Goal: Task Accomplishment & Management: Use online tool/utility

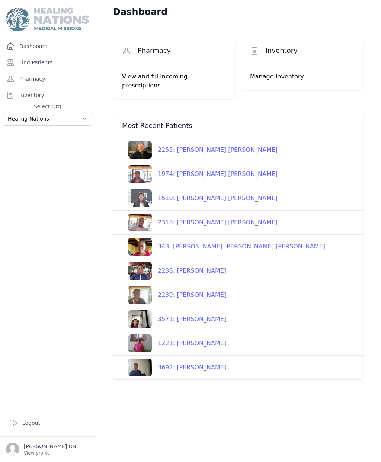
click at [52, 80] on link "Pharmacy" at bounding box center [47, 78] width 89 height 15
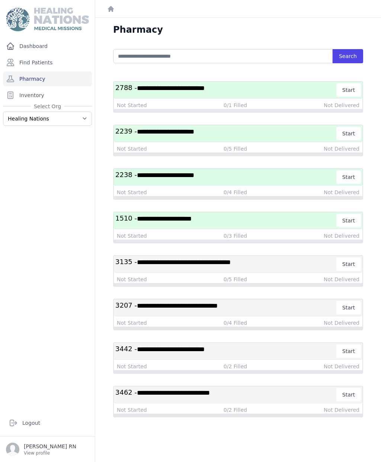
click at [202, 179] on h3 "**********" at bounding box center [225, 176] width 221 height 13
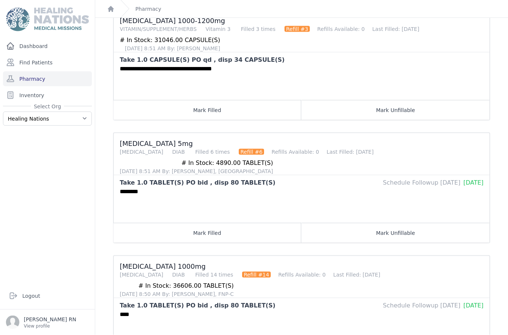
scroll to position [30, 0]
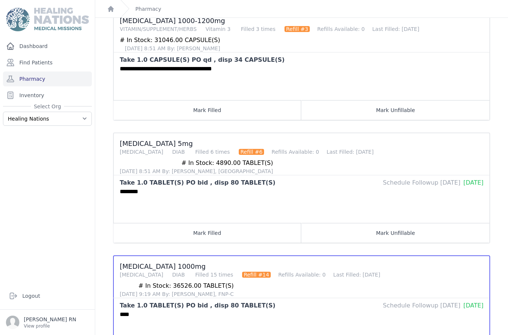
scroll to position [223, 0]
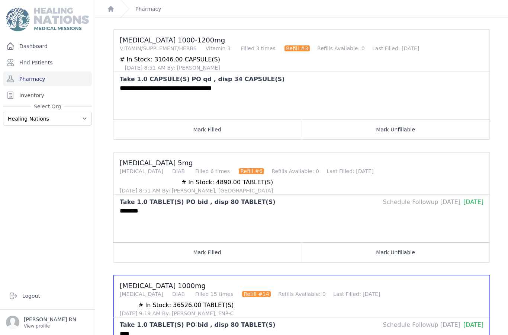
click at [244, 242] on button "Mark Filled" at bounding box center [207, 252] width 188 height 20
click at [227, 119] on button "Mark Filled" at bounding box center [207, 129] width 188 height 20
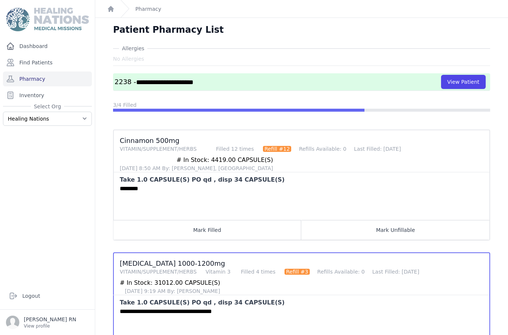
scroll to position [0, 0]
click at [214, 220] on button "Mark Filled" at bounding box center [207, 230] width 188 height 20
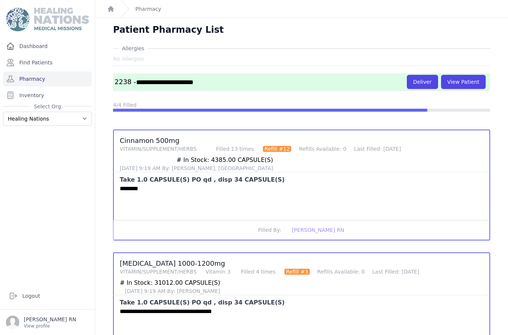
click at [380, 75] on button "Deliver" at bounding box center [422, 82] width 31 height 14
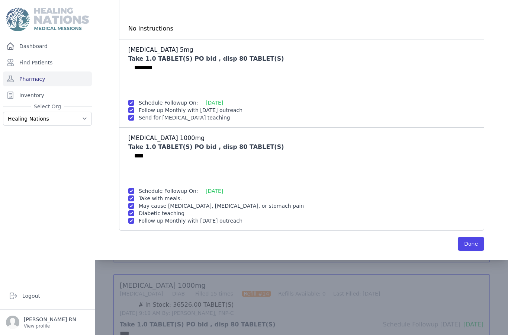
scroll to position [223, 0]
click at [380, 237] on button "Done" at bounding box center [471, 244] width 26 height 14
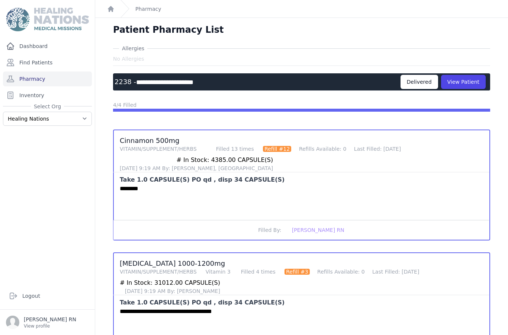
click at [49, 71] on link "Pharmacy" at bounding box center [47, 78] width 89 height 15
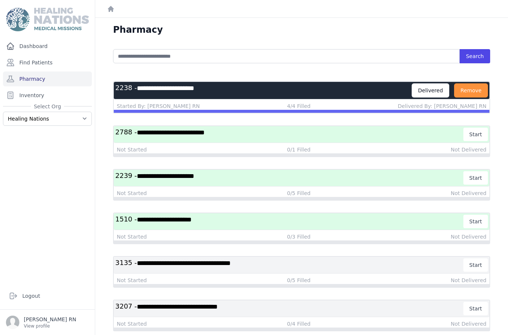
click at [211, 218] on h3 "**********" at bounding box center [289, 221] width 348 height 13
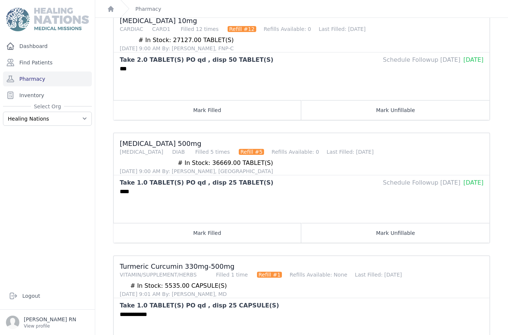
scroll to position [30, 0]
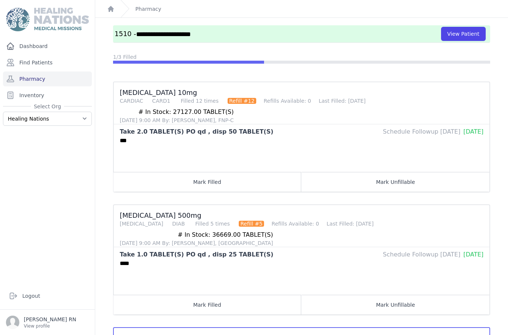
scroll to position [52, 0]
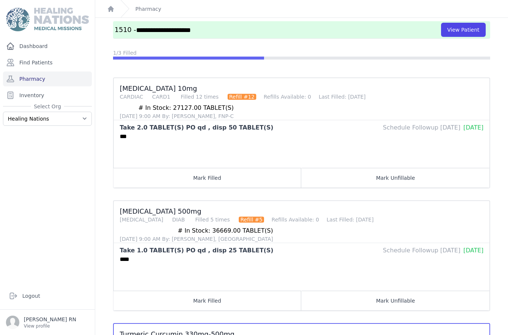
click at [184, 290] on button "Mark Filled" at bounding box center [207, 300] width 188 height 20
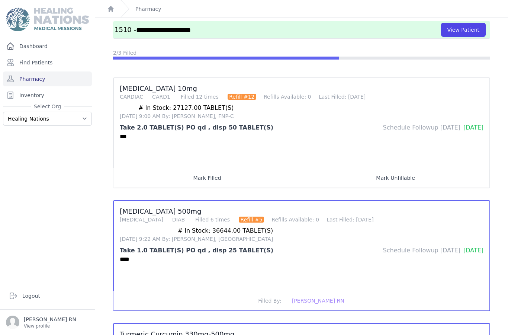
click at [209, 168] on button "Mark Filled" at bounding box center [207, 178] width 188 height 20
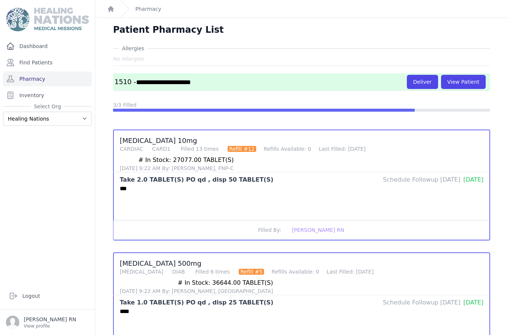
scroll to position [0, 0]
click at [425, 75] on button "Deliver" at bounding box center [422, 82] width 31 height 14
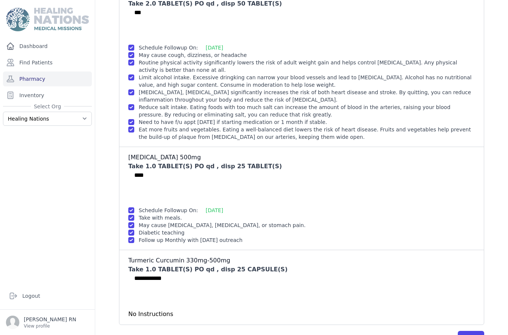
scroll to position [120, 0]
click at [477, 331] on button "Done" at bounding box center [471, 338] width 26 height 14
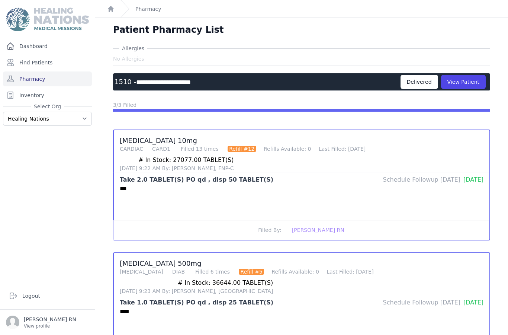
click at [57, 71] on link "Pharmacy" at bounding box center [47, 78] width 89 height 15
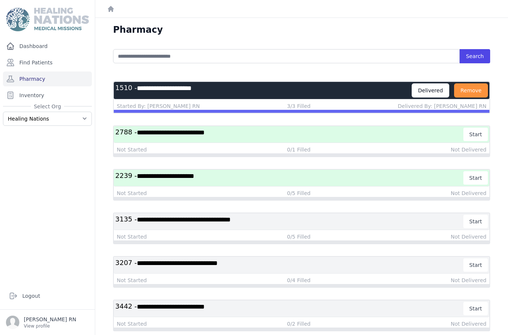
click at [187, 181] on h3 "**********" at bounding box center [289, 177] width 348 height 13
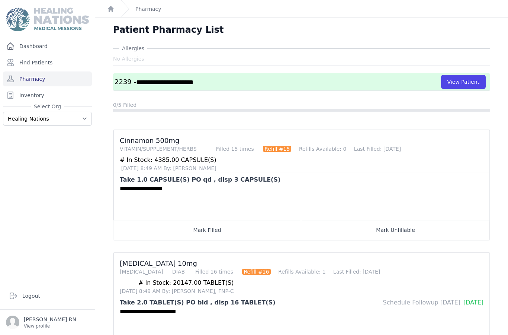
click at [199, 226] on button "Mark Filled" at bounding box center [207, 230] width 188 height 20
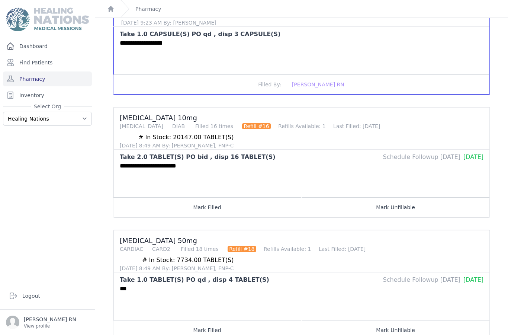
scroll to position [148, 0]
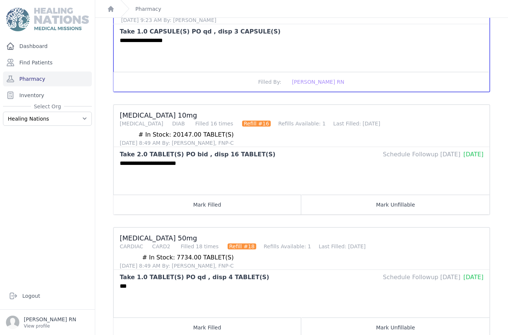
click at [232, 194] on button "Mark Filled" at bounding box center [207, 204] width 188 height 20
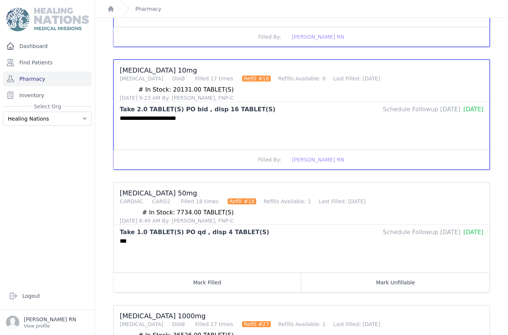
scroll to position [241, 0]
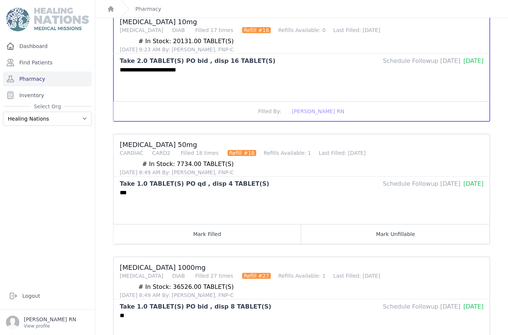
click at [238, 224] on button "Mark Filled" at bounding box center [207, 234] width 188 height 20
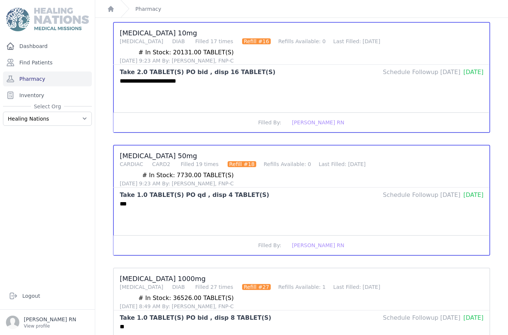
scroll to position [213, 0]
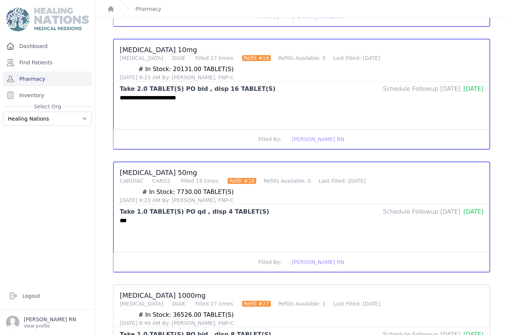
click at [266, 259] on span "Filled By:" at bounding box center [269, 262] width 23 height 6
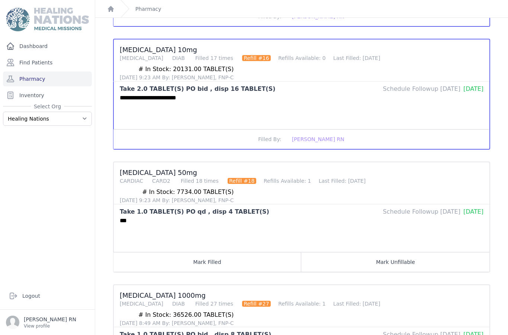
click at [270, 129] on button "Filled By: Caitlin McDonald RN" at bounding box center [301, 139] width 376 height 20
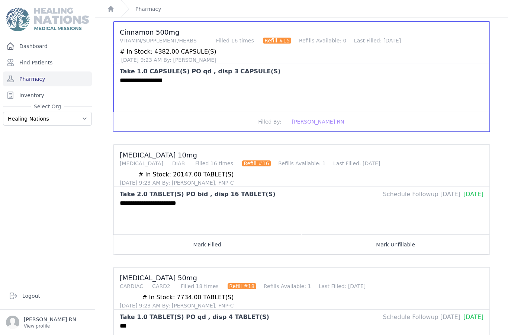
click at [255, 123] on button "Filled By: Caitlin McDonald RN" at bounding box center [301, 122] width 376 height 20
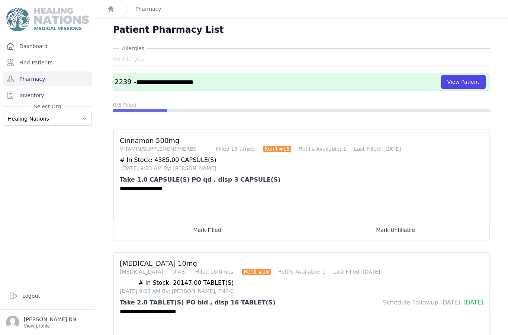
scroll to position [0, 0]
click at [33, 81] on link "Pharmacy" at bounding box center [47, 78] width 89 height 15
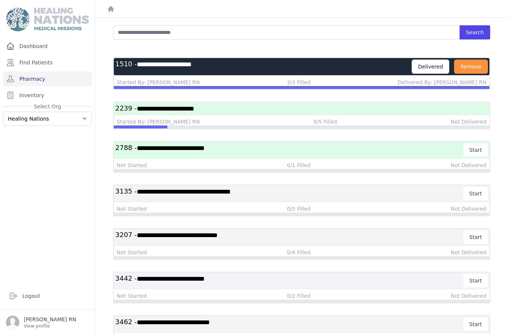
scroll to position [23, 0]
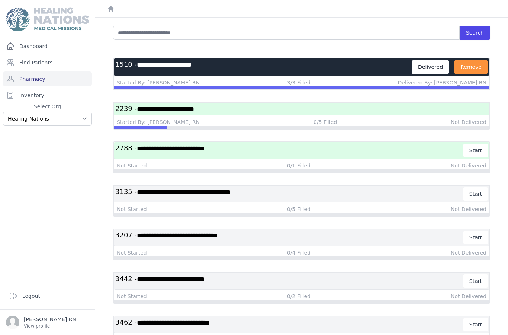
click at [194, 108] on span "**********" at bounding box center [165, 109] width 57 height 7
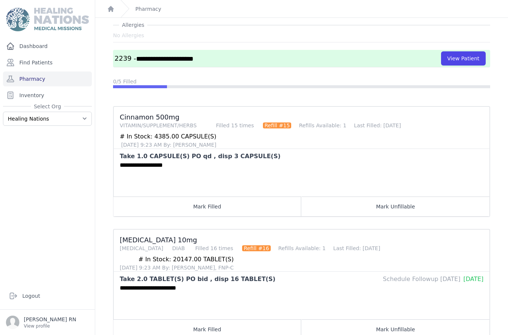
click at [209, 206] on button "Mark Filled" at bounding box center [207, 206] width 188 height 20
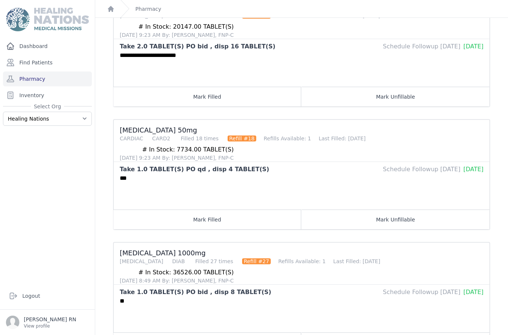
scroll to position [257, 0]
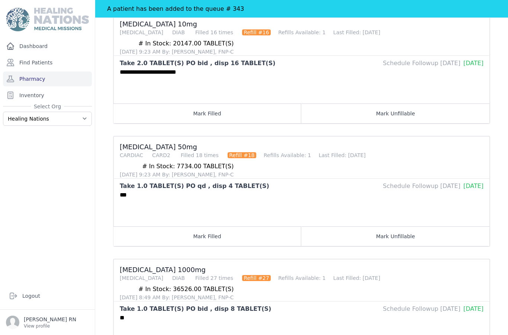
click at [229, 226] on button "Mark Filled" at bounding box center [207, 236] width 188 height 20
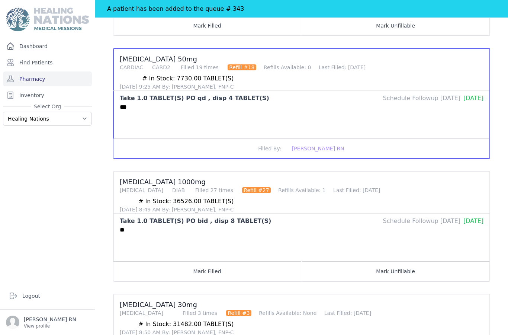
scroll to position [344, 0]
click at [219, 261] on button "Mark Filled" at bounding box center [207, 271] width 188 height 20
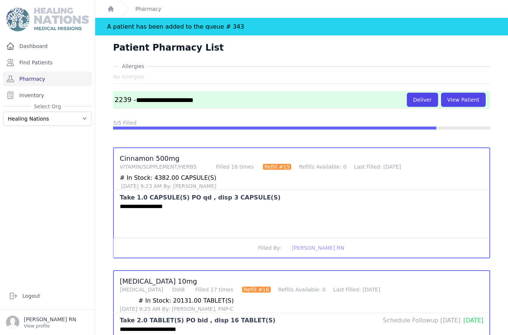
scroll to position [0, 0]
click at [424, 93] on button "Deliver" at bounding box center [422, 100] width 31 height 14
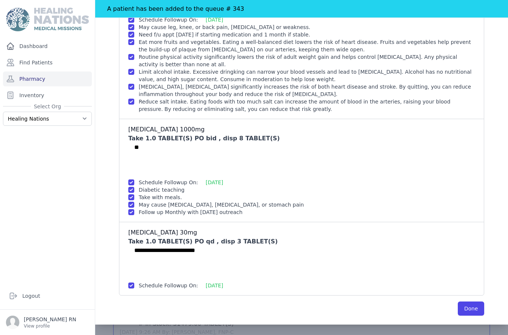
scroll to position [344, 0]
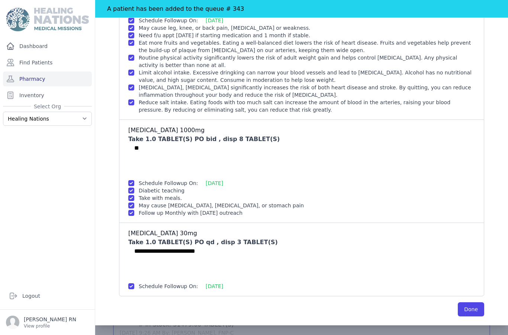
click at [473, 302] on button "Done" at bounding box center [471, 309] width 26 height 14
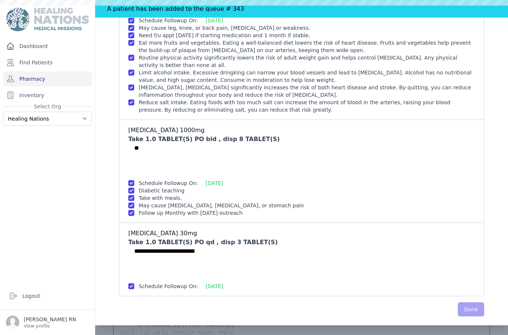
scroll to position [0, 0]
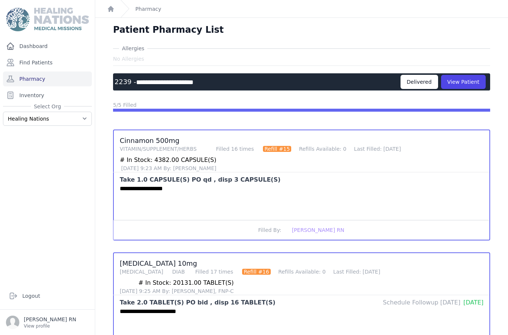
click at [54, 71] on link "Pharmacy" at bounding box center [47, 78] width 89 height 15
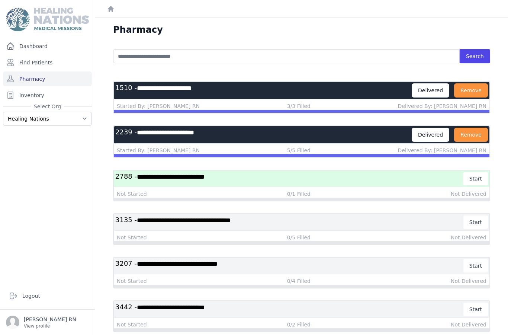
click at [432, 87] on div "Delivered" at bounding box center [431, 90] width 38 height 14
click at [437, 131] on div "Delivered" at bounding box center [431, 135] width 38 height 14
click at [438, 87] on div "Delivered" at bounding box center [431, 90] width 38 height 14
click at [344, 92] on h3 "**********" at bounding box center [263, 90] width 296 height 14
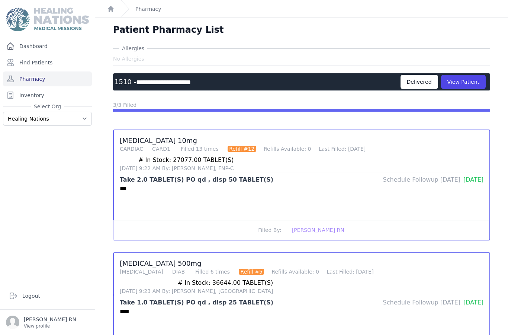
click at [422, 65] on div "No Allergies" at bounding box center [301, 58] width 377 height 13
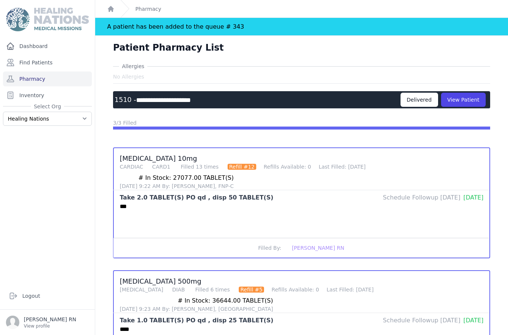
click at [57, 76] on link "Pharmacy" at bounding box center [47, 78] width 89 height 15
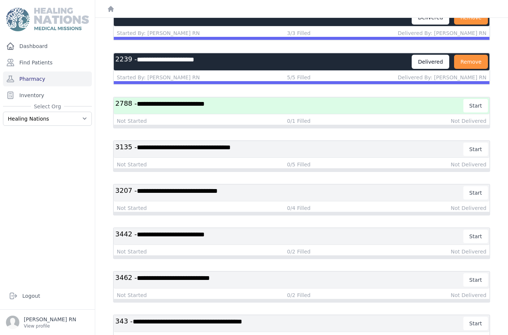
scroll to position [72, 0]
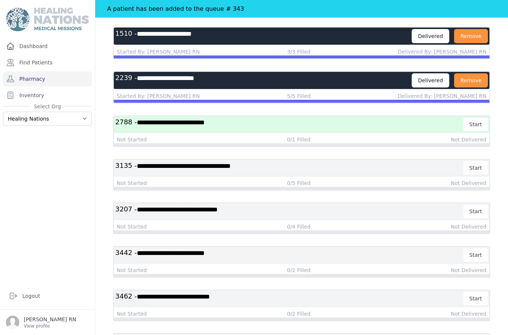
click at [203, 120] on span "**********" at bounding box center [171, 122] width 68 height 7
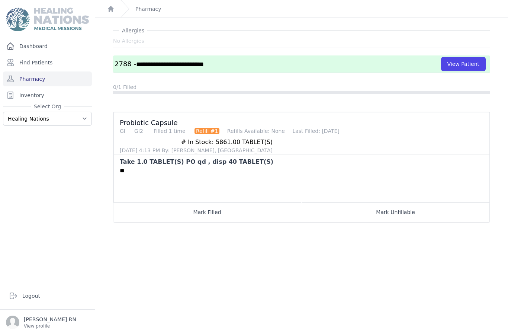
click at [35, 82] on link "Pharmacy" at bounding box center [47, 78] width 89 height 15
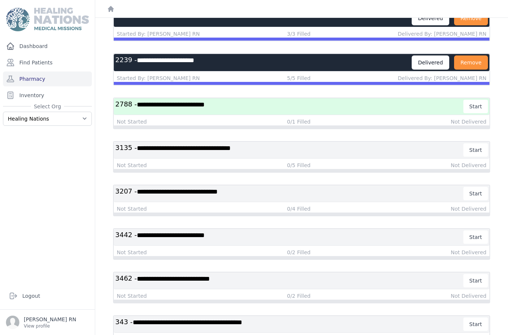
scroll to position [30, 0]
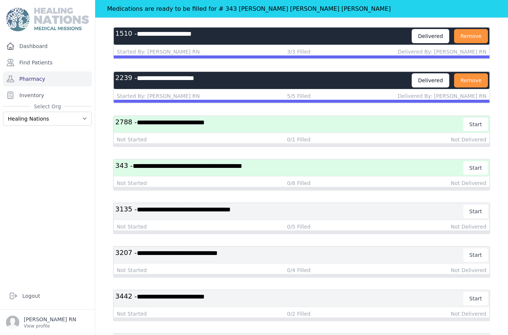
click at [197, 161] on h3 "**********" at bounding box center [289, 167] width 348 height 13
click at [202, 162] on span "**********" at bounding box center [187, 165] width 109 height 7
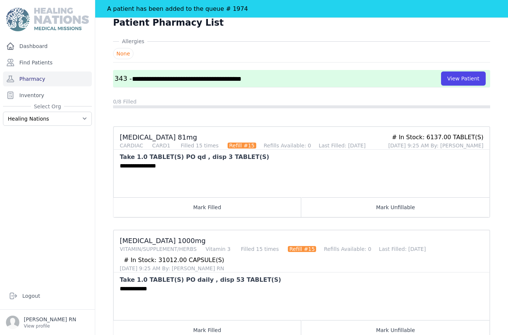
scroll to position [28, 0]
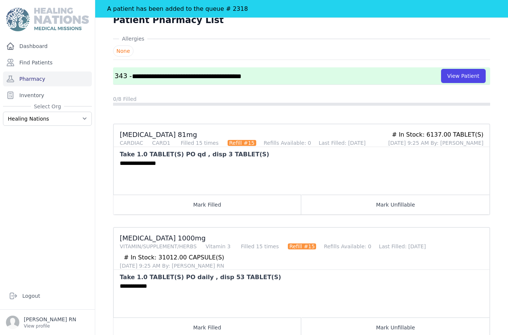
click at [193, 194] on button "Mark Filled" at bounding box center [207, 204] width 188 height 20
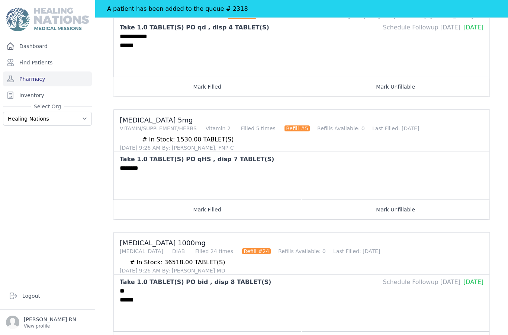
scroll to position [493, 0]
click at [222, 331] on button "Mark Filled" at bounding box center [207, 341] width 188 height 20
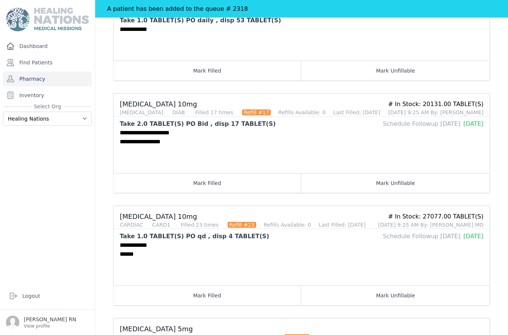
scroll to position [295, 0]
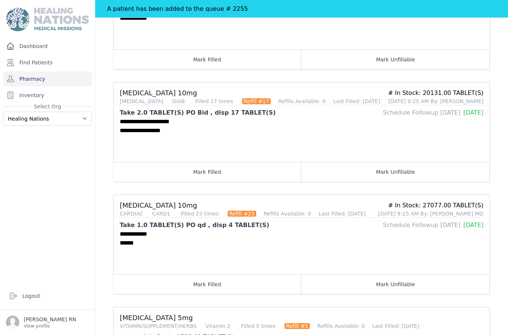
click at [211, 162] on button "Mark Filled" at bounding box center [207, 172] width 188 height 20
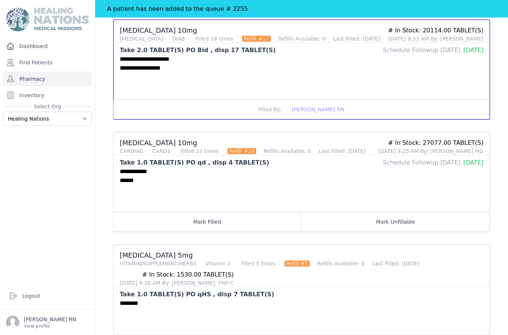
scroll to position [384, 0]
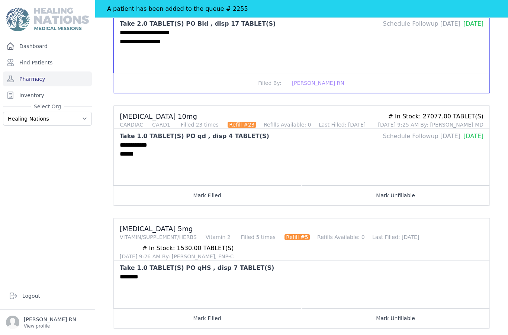
click at [236, 185] on button "Mark Filled" at bounding box center [207, 195] width 188 height 20
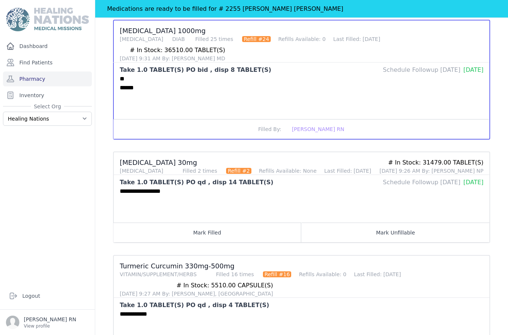
scroll to position [704, 0]
click at [221, 223] on button "Mark Filled" at bounding box center [207, 233] width 188 height 20
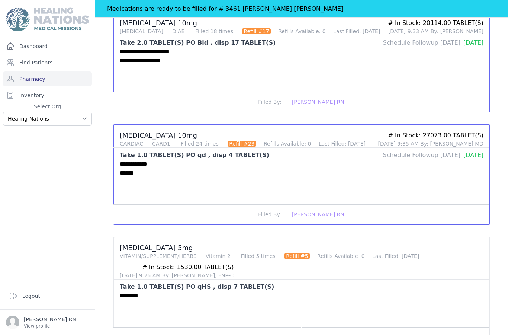
scroll to position [377, 0]
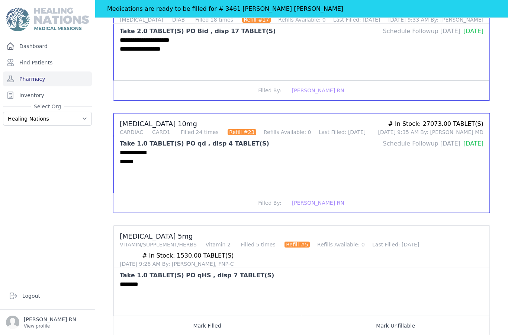
click at [243, 315] on button "Mark Filled" at bounding box center [207, 325] width 188 height 20
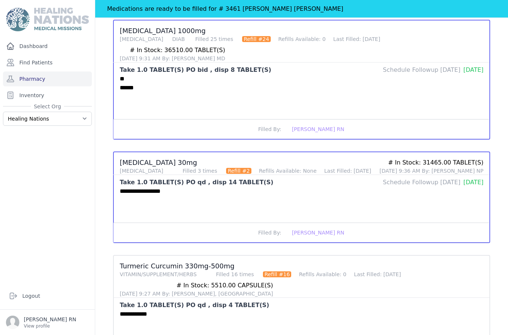
scroll to position [704, 0]
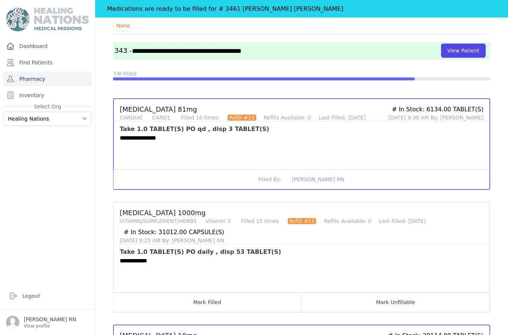
scroll to position [53, 0]
click at [467, 43] on button "View Patient" at bounding box center [463, 50] width 45 height 14
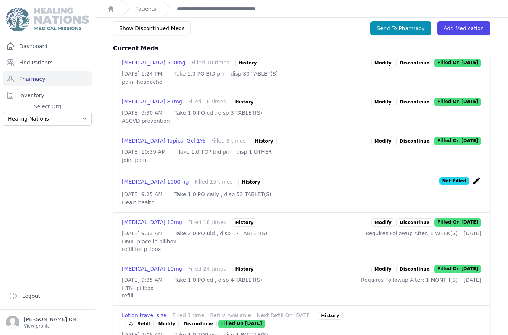
scroll to position [191, 0]
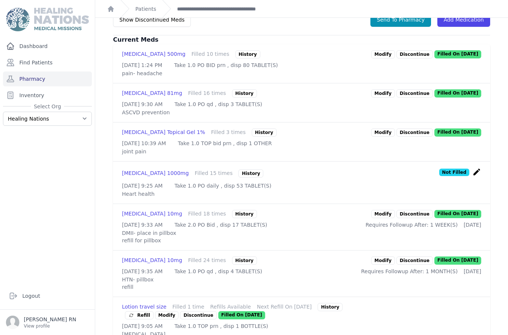
click at [477, 167] on icon "create" at bounding box center [476, 171] width 9 height 9
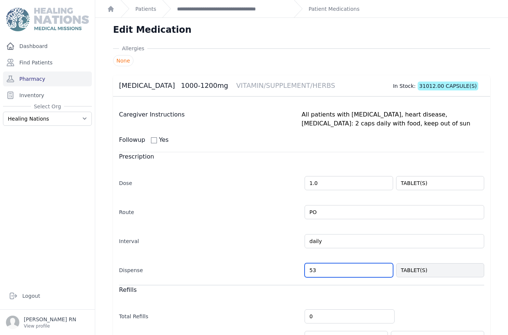
click at [336, 263] on input "53" at bounding box center [348, 270] width 88 height 14
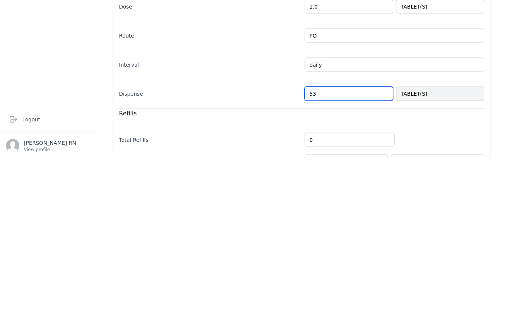
type input "5"
type input "13"
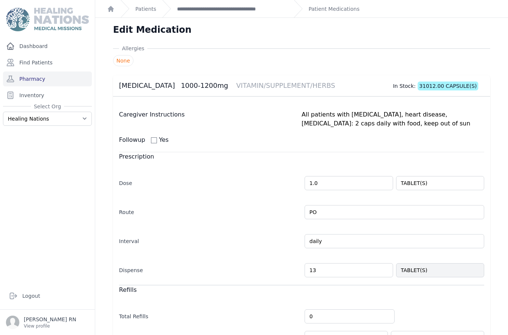
select select "MONTH(S)"
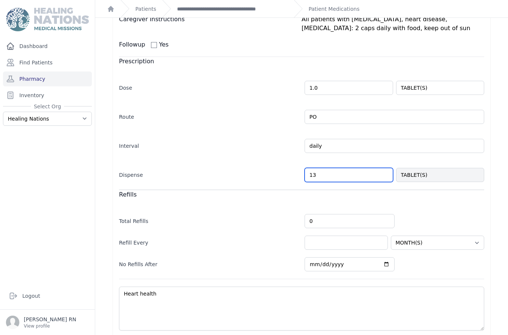
scroll to position [95, 0]
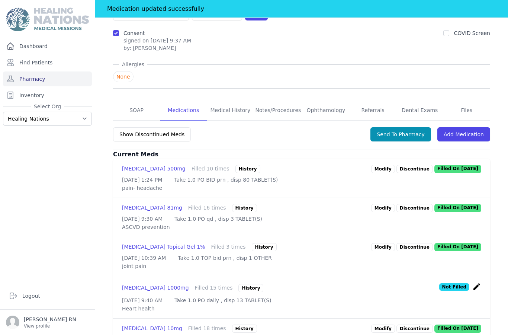
click at [409, 127] on button "Send To Pharmacy" at bounding box center [400, 134] width 61 height 14
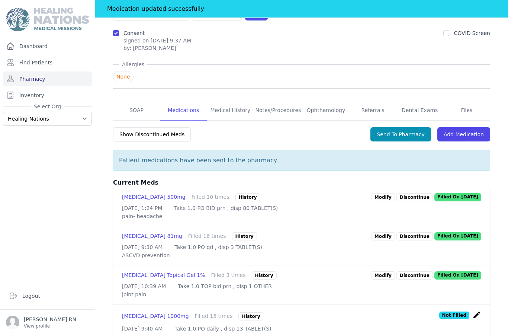
click at [58, 71] on link "Pharmacy" at bounding box center [47, 78] width 89 height 15
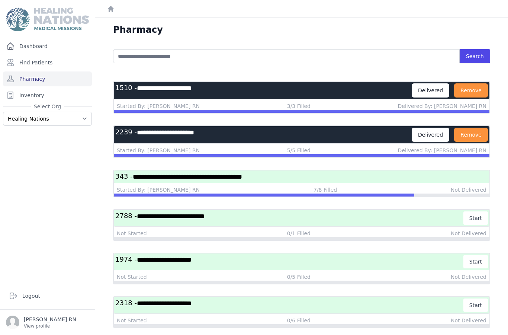
click at [354, 172] on h3 "**********" at bounding box center [301, 176] width 373 height 9
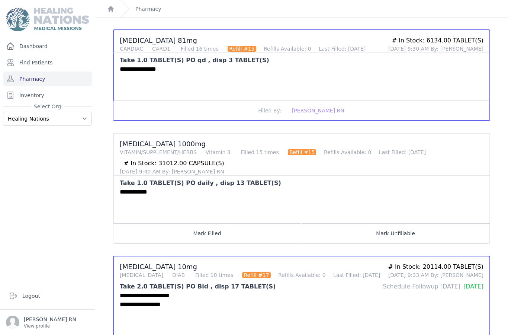
scroll to position [118, 0]
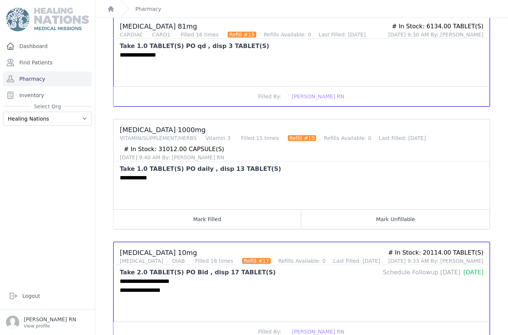
click at [219, 216] on button "Mark Filled" at bounding box center [207, 219] width 188 height 20
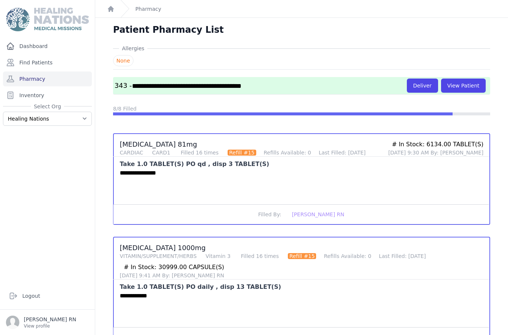
scroll to position [0, 0]
click at [429, 88] on button "Deliver" at bounding box center [422, 85] width 31 height 14
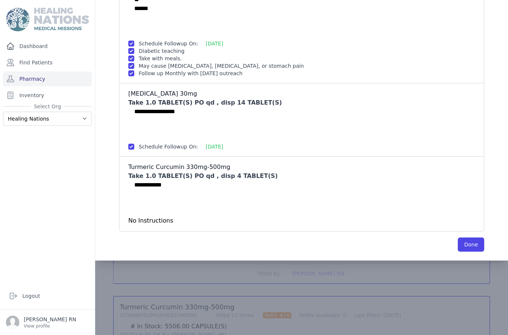
scroll to position [644, 0]
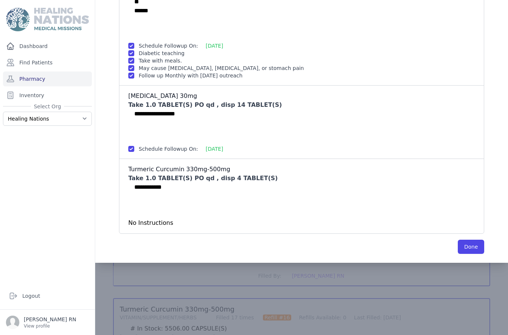
click at [472, 252] on button "Done" at bounding box center [471, 246] width 26 height 14
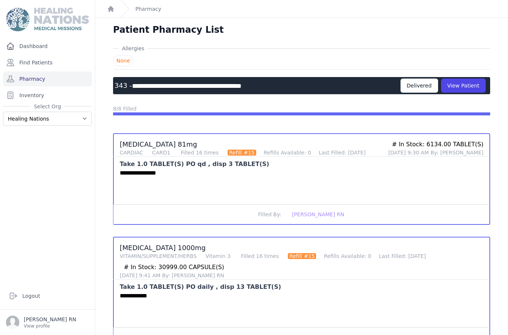
click at [69, 76] on link "Pharmacy" at bounding box center [47, 78] width 89 height 15
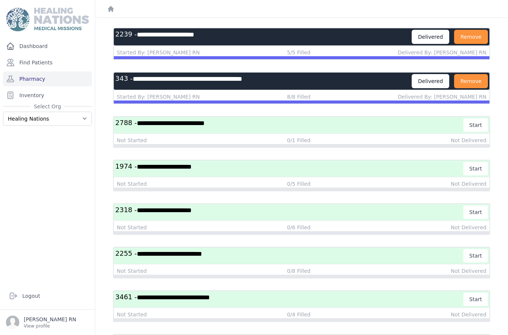
scroll to position [99, 0]
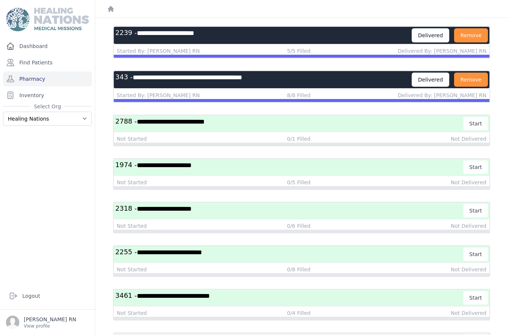
click at [304, 216] on h3 "**********" at bounding box center [289, 210] width 348 height 13
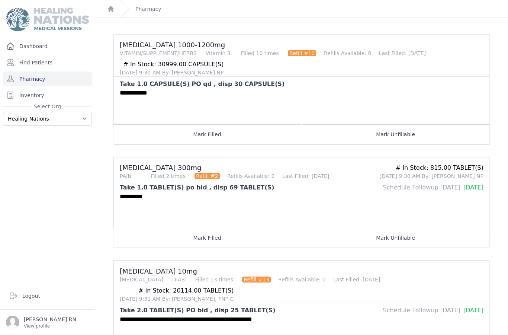
click at [235, 235] on button "Mark Filled" at bounding box center [207, 238] width 188 height 20
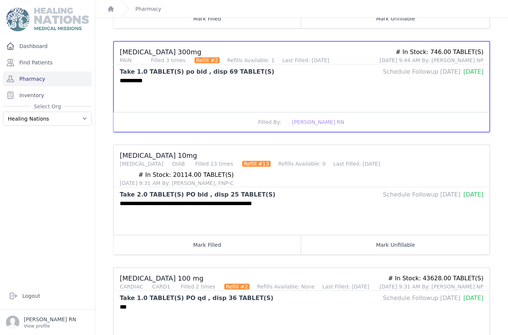
scroll to position [254, 0]
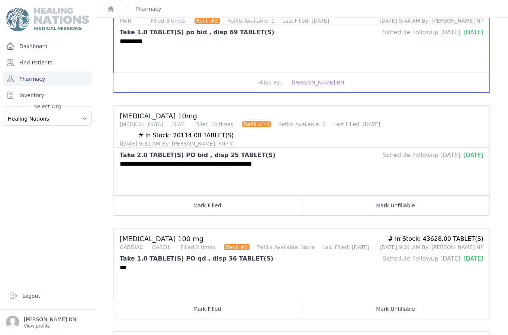
click at [244, 195] on button "Mark Filled" at bounding box center [207, 205] width 188 height 20
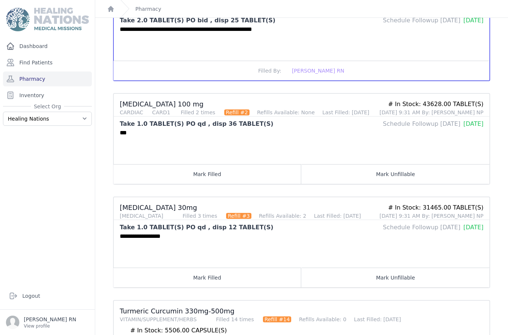
scroll to position [393, 0]
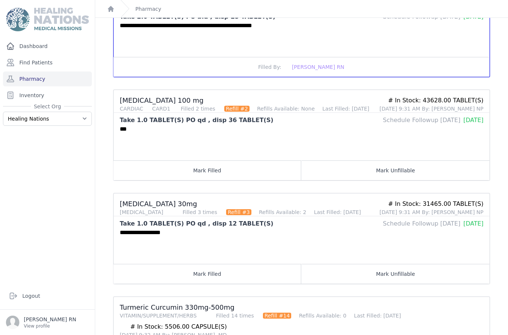
click at [220, 160] on button "Mark Filled" at bounding box center [207, 170] width 188 height 20
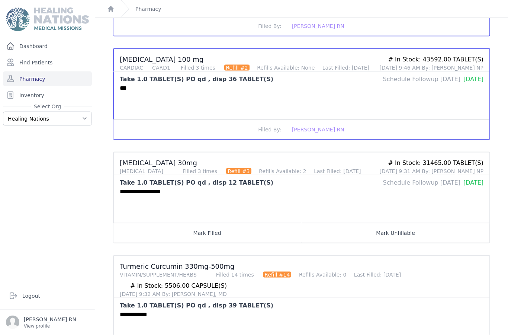
scroll to position [30, 0]
click at [251, 223] on button "Mark Filled" at bounding box center [207, 233] width 188 height 20
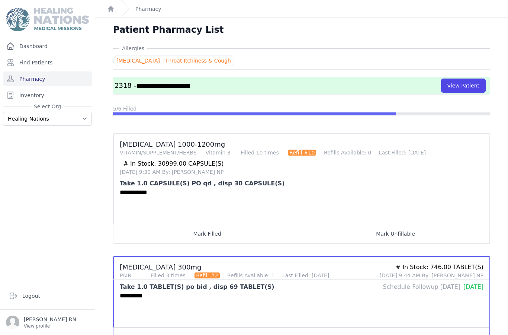
scroll to position [0, 0]
click at [195, 223] on button "Mark Filled" at bounding box center [207, 233] width 188 height 20
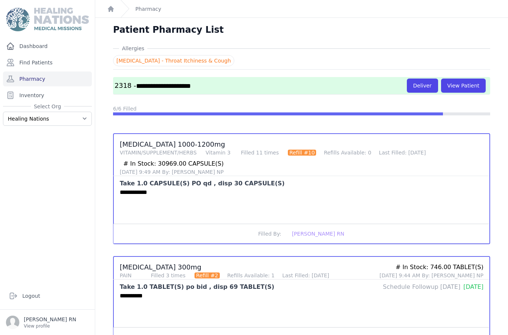
click at [418, 78] on button "Deliver" at bounding box center [422, 85] width 31 height 14
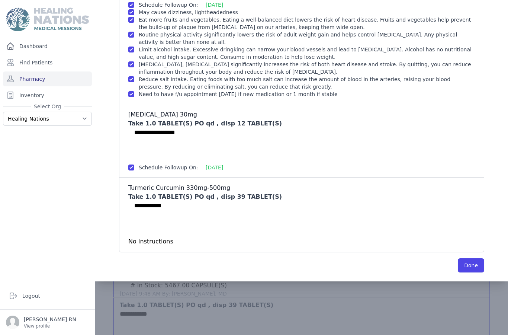
scroll to position [434, 0]
click at [473, 258] on button "Done" at bounding box center [471, 265] width 26 height 14
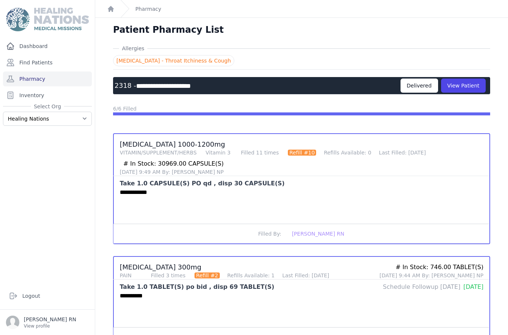
click at [32, 71] on link "Pharmacy" at bounding box center [47, 78] width 89 height 15
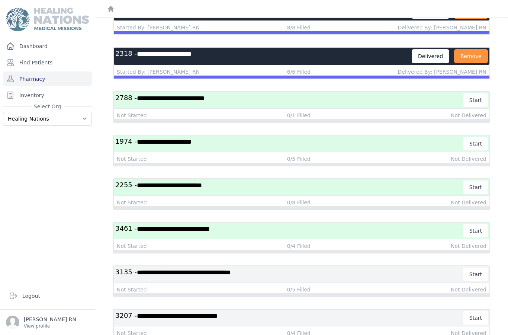
scroll to position [193, 0]
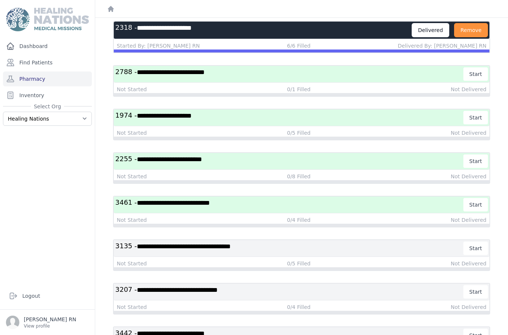
click at [341, 116] on h3 "**********" at bounding box center [289, 117] width 348 height 13
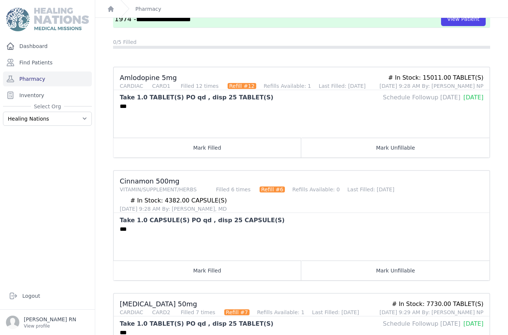
scroll to position [95, 0]
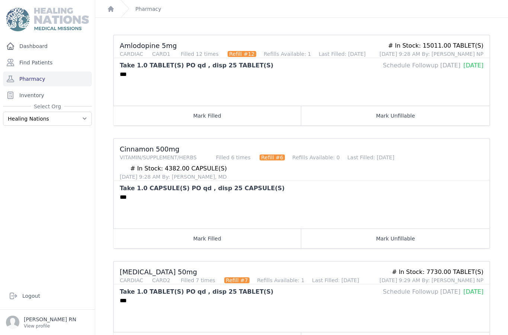
click at [230, 240] on button "Mark Filled" at bounding box center [207, 238] width 188 height 20
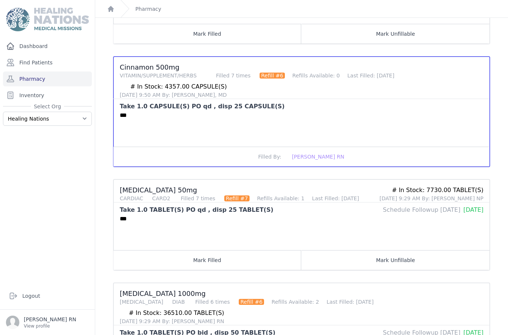
scroll to position [180, 0]
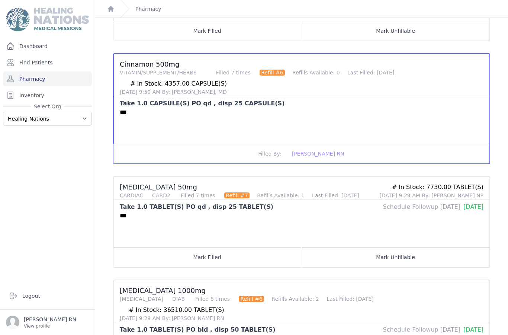
click at [222, 257] on button "Mark Filled" at bounding box center [207, 257] width 188 height 20
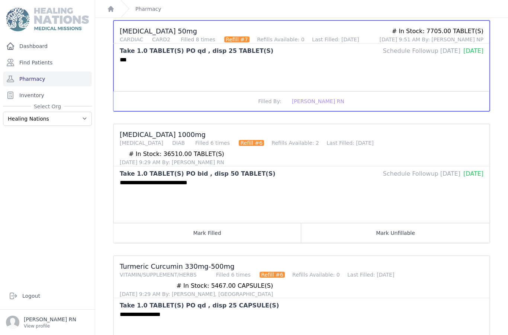
scroll to position [30, 0]
click at [4, 297] on div "Logout" at bounding box center [47, 295] width 95 height 27
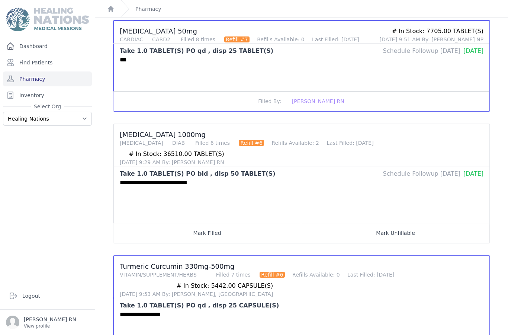
click at [216, 223] on button "Mark Filled" at bounding box center [207, 233] width 188 height 20
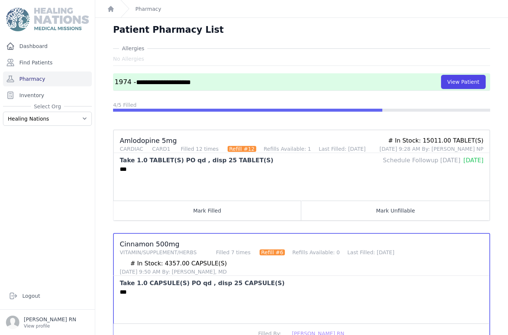
scroll to position [0, 0]
click at [232, 200] on button "Mark Filled" at bounding box center [207, 210] width 188 height 20
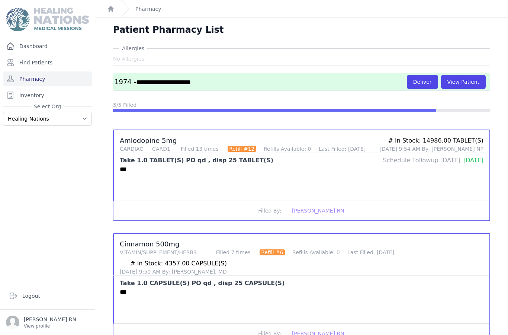
click at [423, 75] on button "Deliver" at bounding box center [422, 82] width 31 height 14
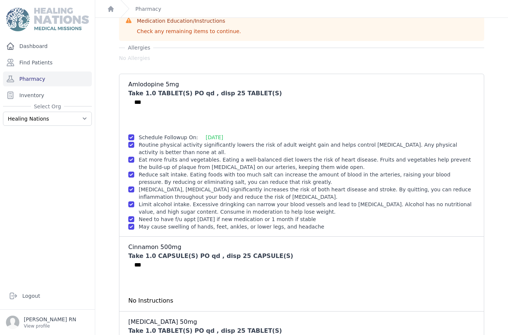
scroll to position [59, 0]
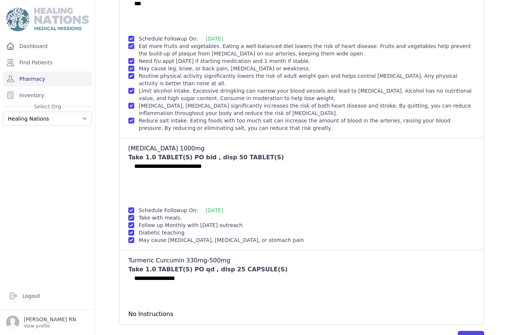
click at [487, 284] on div "Medication Education/Instructions Check any remaining items to continue. Allerg…" at bounding box center [301, 9] width 395 height 669
click at [471, 331] on button "Done" at bounding box center [471, 338] width 26 height 14
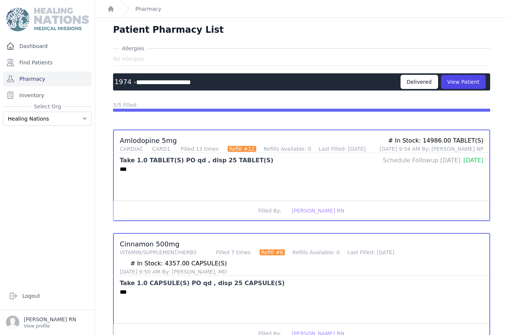
click at [58, 71] on link "Pharmacy" at bounding box center [47, 78] width 89 height 15
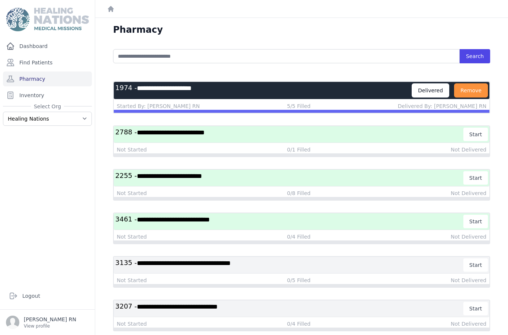
click at [246, 174] on h3 "**********" at bounding box center [289, 177] width 348 height 13
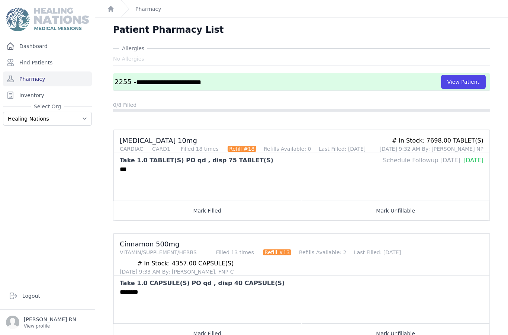
click at [243, 208] on button "Mark Filled" at bounding box center [207, 210] width 188 height 20
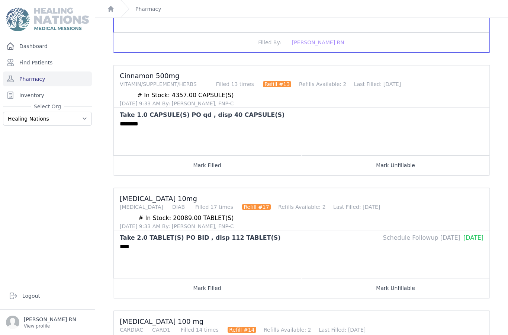
scroll to position [179, 0]
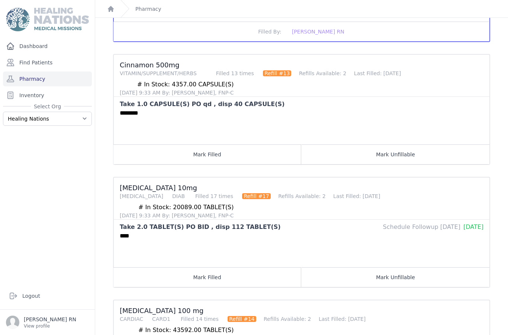
click at [259, 149] on button "Mark Filled" at bounding box center [207, 154] width 188 height 20
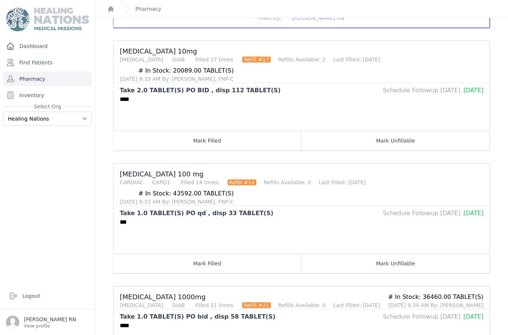
scroll to position [317, 0]
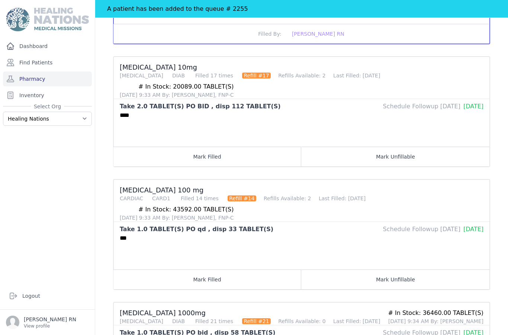
click at [209, 146] on button "Mark Filled" at bounding box center [207, 156] width 188 height 20
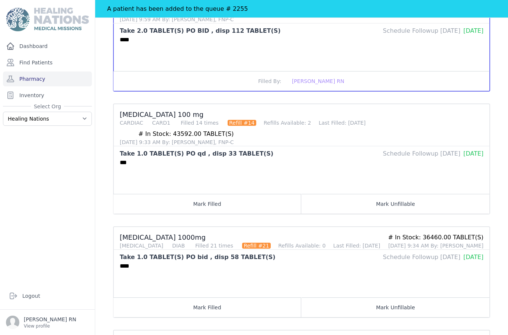
scroll to position [395, 0]
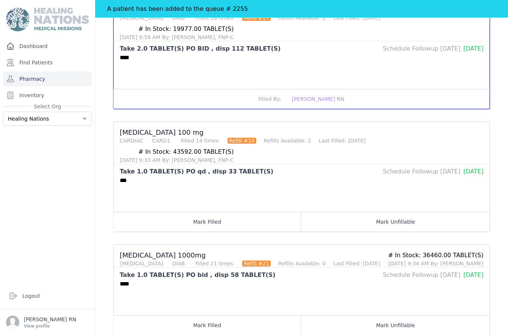
click at [249, 212] on button "Mark Filled" at bounding box center [207, 222] width 188 height 20
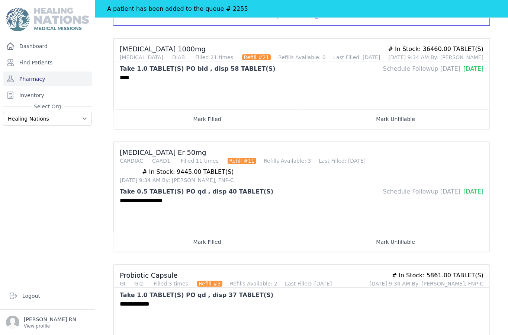
scroll to position [580, 0]
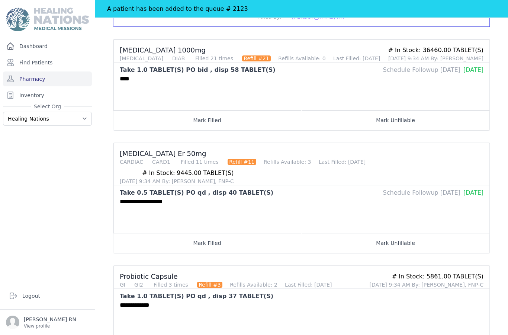
click at [210, 110] on button "Mark Filled" at bounding box center [207, 120] width 188 height 20
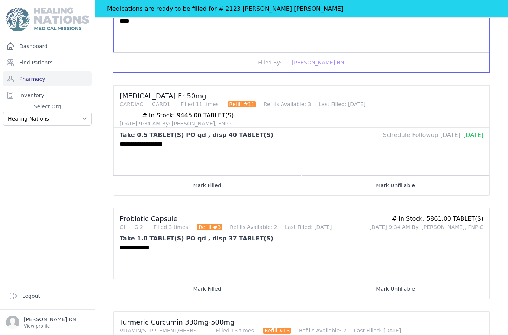
scroll to position [658, 0]
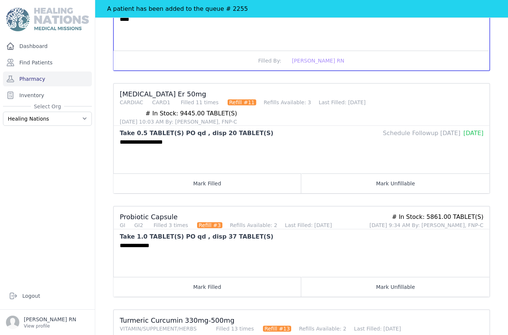
click at [256, 173] on button "Mark Filled" at bounding box center [207, 183] width 188 height 20
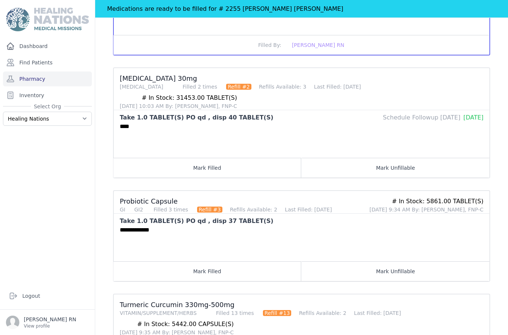
scroll to position [796, 0]
click at [235, 261] on button "Mark Filled" at bounding box center [207, 271] width 188 height 20
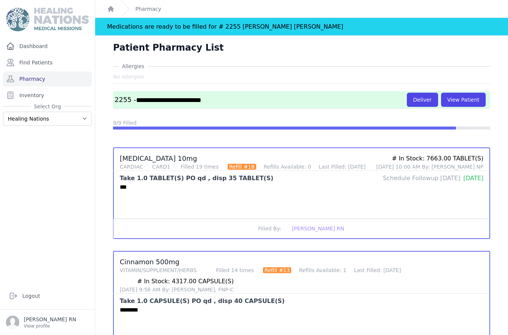
scroll to position [0, 0]
click at [428, 93] on button "Deliver" at bounding box center [422, 100] width 31 height 14
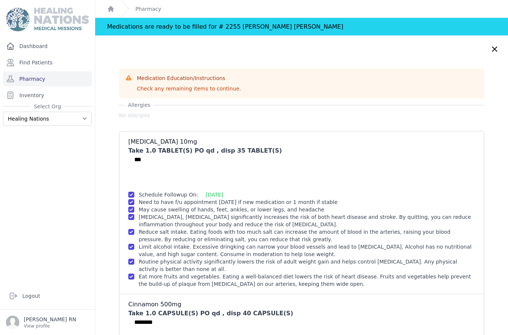
click at [51, 71] on link "Pharmacy" at bounding box center [47, 78] width 89 height 15
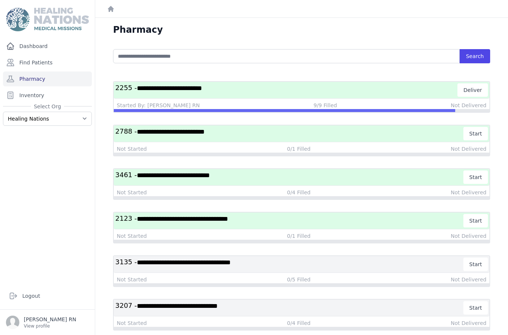
click at [249, 177] on h3 "**********" at bounding box center [289, 176] width 348 height 13
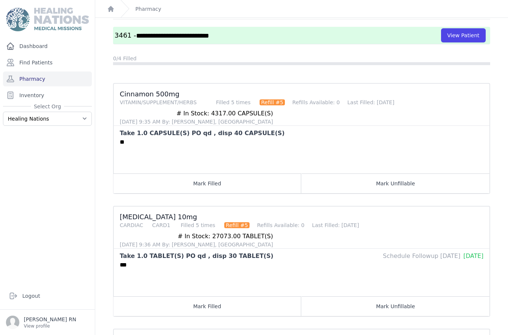
scroll to position [47, 0]
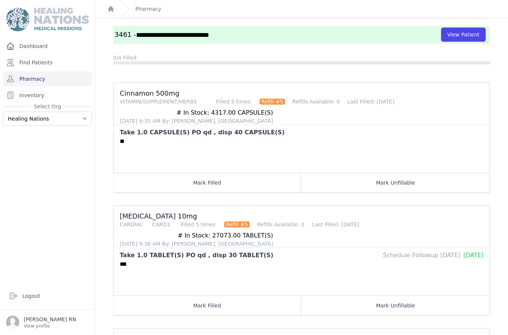
click at [212, 183] on button "Mark Filled" at bounding box center [207, 183] width 188 height 20
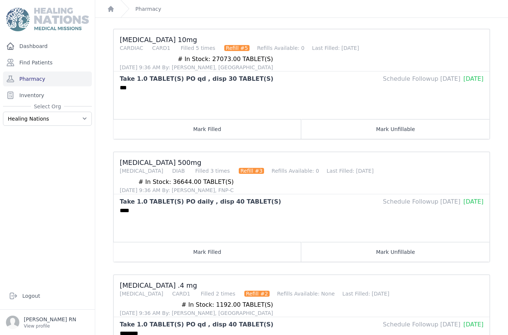
scroll to position [223, 0]
click at [251, 242] on button "Mark Filled" at bounding box center [207, 252] width 188 height 20
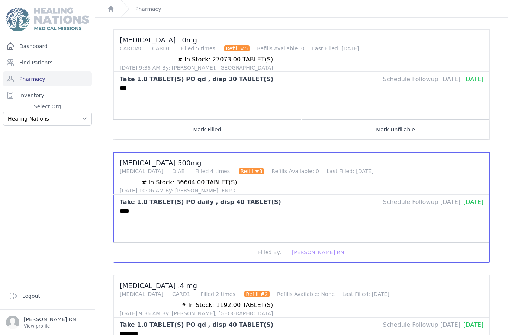
scroll to position [30, 0]
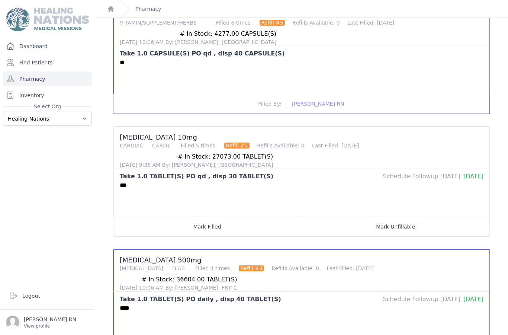
scroll to position [126, 0]
click at [244, 217] on button "Mark Filled" at bounding box center [207, 227] width 188 height 20
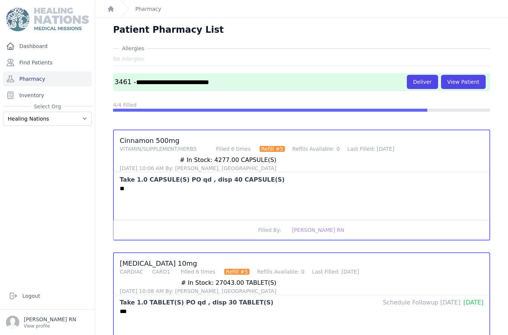
scroll to position [0, 0]
click at [420, 75] on button "Deliver" at bounding box center [422, 82] width 31 height 14
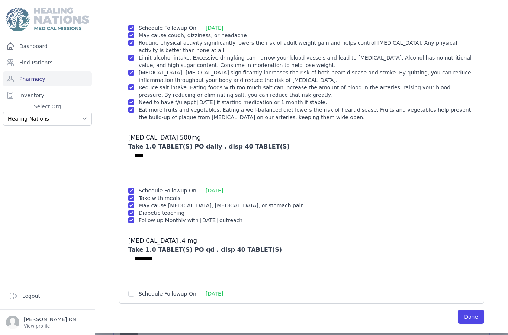
scroll to position [223, 0]
click at [465, 310] on button "Done" at bounding box center [471, 317] width 26 height 14
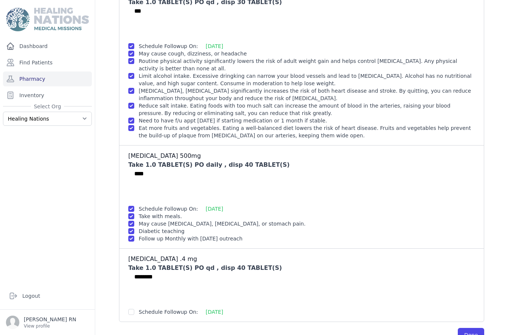
click at [476, 328] on button "Done" at bounding box center [471, 335] width 26 height 14
click at [61, 71] on link "Pharmacy" at bounding box center [47, 78] width 89 height 15
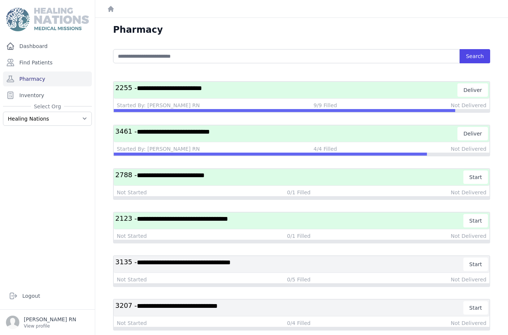
click at [228, 219] on span "**********" at bounding box center [182, 218] width 91 height 7
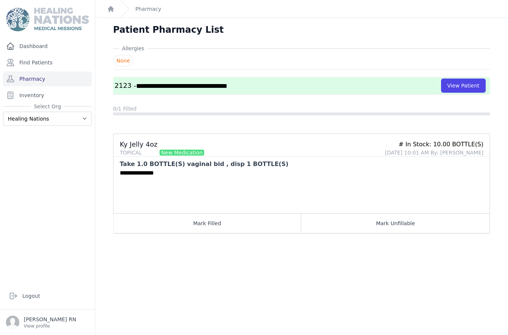
click at [37, 77] on link "Pharmacy" at bounding box center [47, 78] width 89 height 15
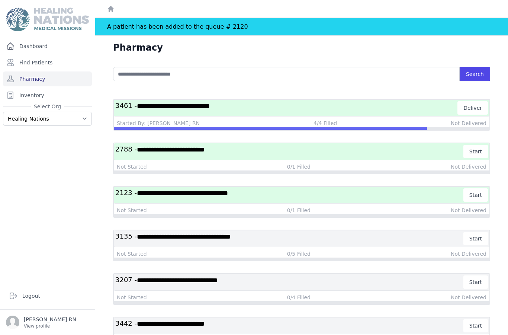
click at [229, 147] on h3 "**********" at bounding box center [289, 151] width 348 height 13
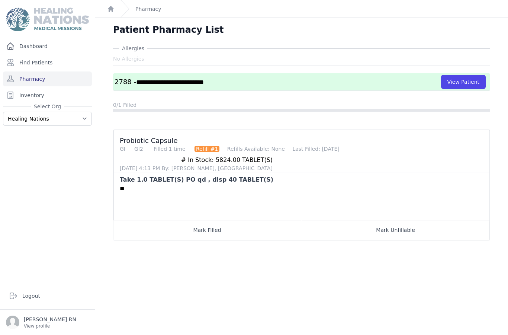
click at [19, 88] on link "Inventory" at bounding box center [47, 95] width 89 height 15
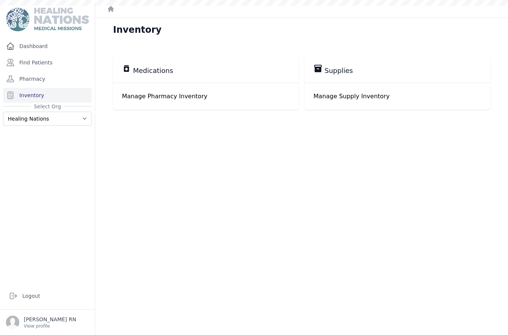
click at [25, 77] on link "Pharmacy" at bounding box center [47, 78] width 89 height 15
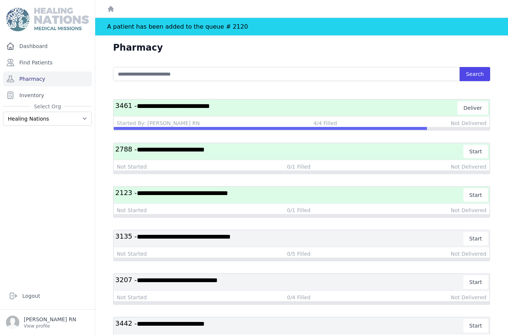
click at [152, 178] on ul "**********" at bounding box center [301, 267] width 377 height 336
click at [214, 200] on h3 "**********" at bounding box center [289, 194] width 348 height 13
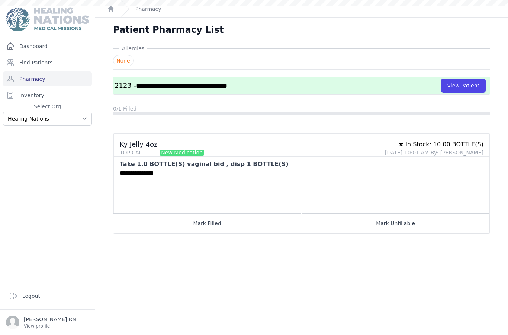
click at [236, 191] on div "**********" at bounding box center [302, 190] width 376 height 45
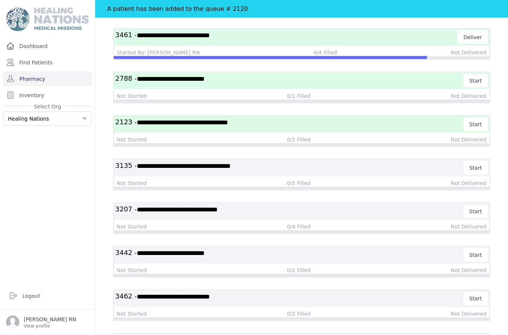
scroll to position [20, 0]
click at [268, 117] on h3 "**********" at bounding box center [289, 123] width 348 height 13
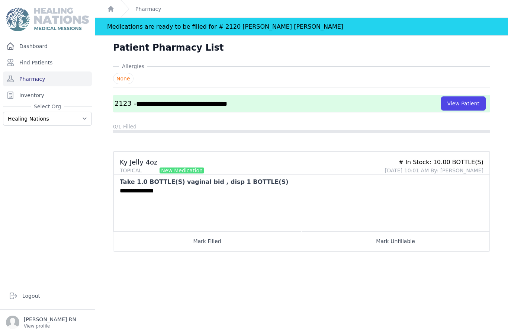
click at [54, 71] on link "Pharmacy" at bounding box center [47, 78] width 89 height 15
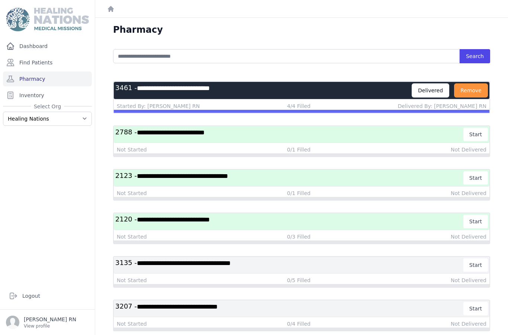
click at [255, 226] on h3 "**********" at bounding box center [289, 221] width 348 height 13
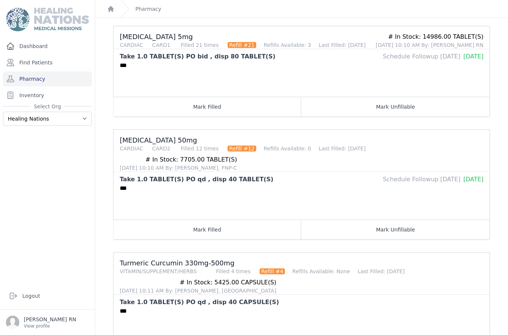
scroll to position [108, 0]
click at [238, 223] on button "Mark Filled" at bounding box center [207, 229] width 188 height 20
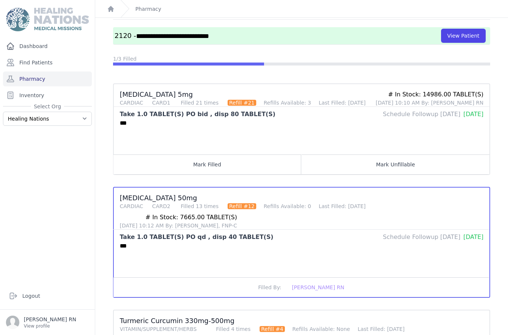
scroll to position [50, 0]
click at [212, 164] on button "Mark Filled" at bounding box center [207, 164] width 188 height 20
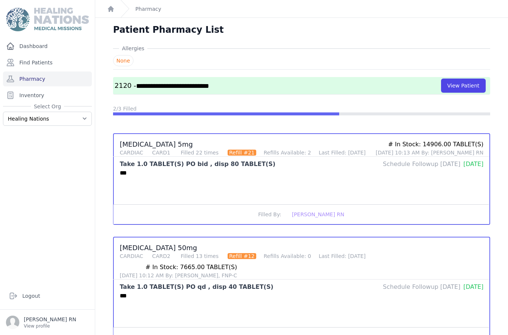
scroll to position [0, 0]
click at [463, 78] on button "View Patient" at bounding box center [463, 85] width 45 height 14
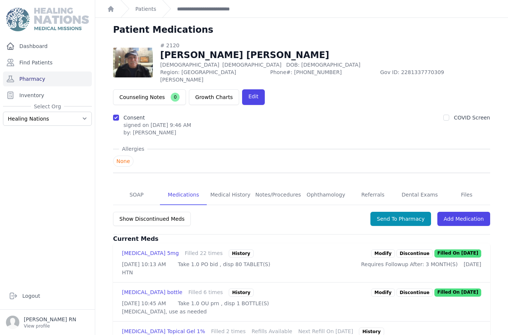
click at [39, 71] on link "Pharmacy" at bounding box center [47, 78] width 89 height 15
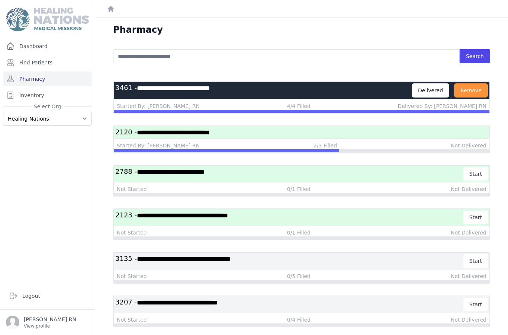
click at [205, 131] on span "**********" at bounding box center [173, 132] width 73 height 7
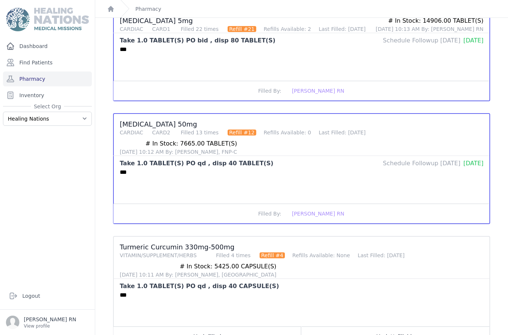
scroll to position [30, 0]
click at [232, 326] on button "Mark Filled" at bounding box center [207, 336] width 188 height 20
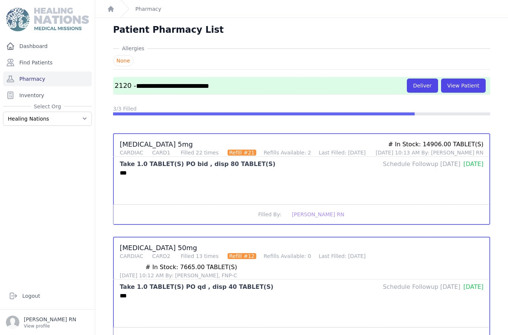
scroll to position [0, 0]
click at [419, 78] on button "Deliver" at bounding box center [422, 85] width 31 height 14
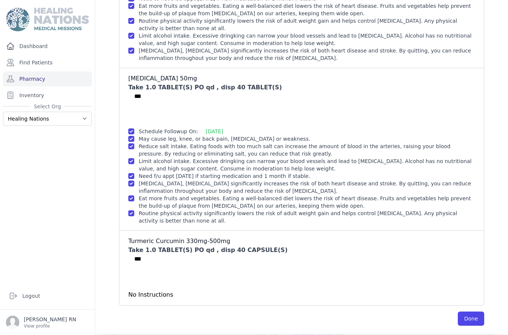
scroll to position [123, 0]
click at [471, 312] on button "Done" at bounding box center [471, 319] width 26 height 14
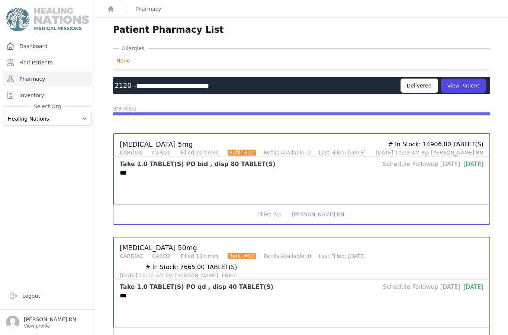
click at [43, 71] on link "Pharmacy" at bounding box center [47, 78] width 89 height 15
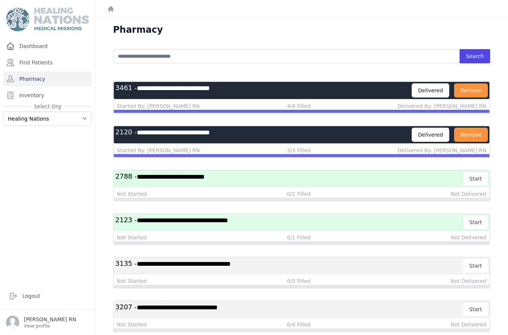
click at [225, 223] on span "**********" at bounding box center [182, 220] width 91 height 7
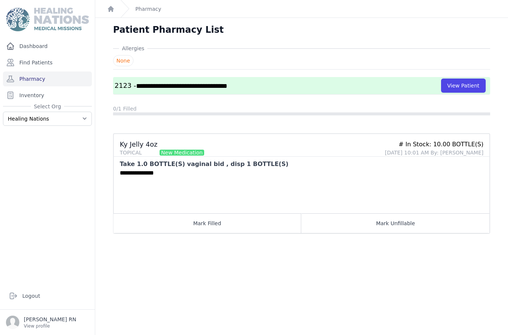
click at [228, 232] on button "Mark Filled" at bounding box center [207, 223] width 188 height 20
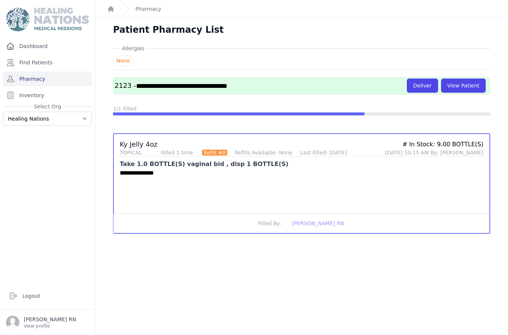
click at [422, 80] on button "Deliver" at bounding box center [422, 85] width 31 height 14
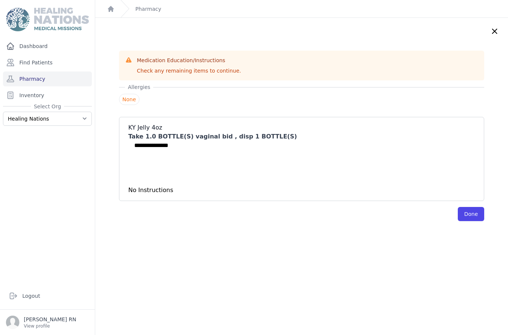
click at [474, 211] on button "Done" at bounding box center [471, 214] width 26 height 14
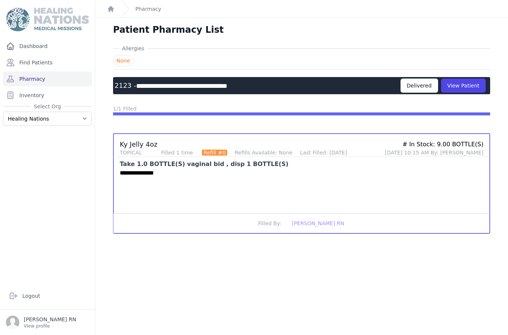
click at [51, 84] on link "Pharmacy" at bounding box center [47, 78] width 89 height 15
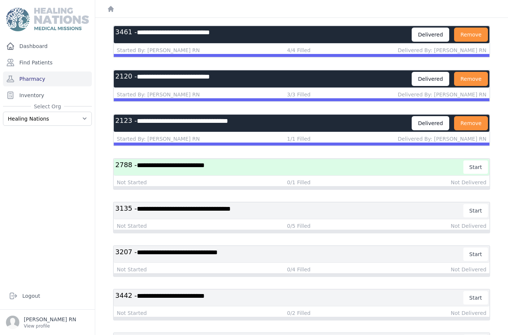
scroll to position [58, 0]
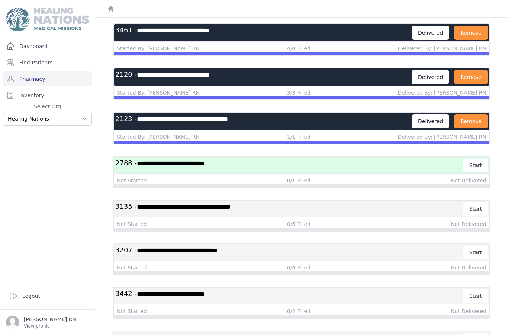
click at [358, 165] on h3 "**********" at bounding box center [289, 164] width 348 height 13
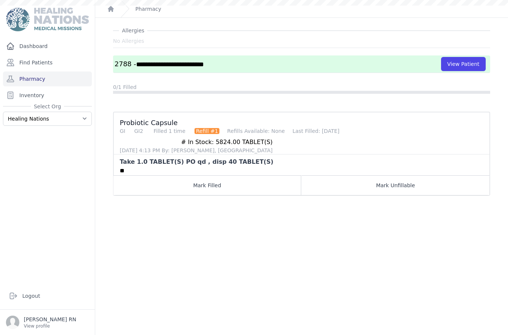
scroll to position [18, 0]
click at [41, 77] on link "Pharmacy" at bounding box center [47, 78] width 89 height 15
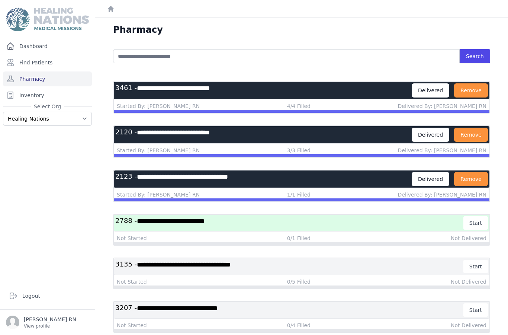
click at [431, 90] on div "Delivered" at bounding box center [431, 90] width 38 height 14
click at [275, 87] on h3 "**********" at bounding box center [263, 90] width 296 height 14
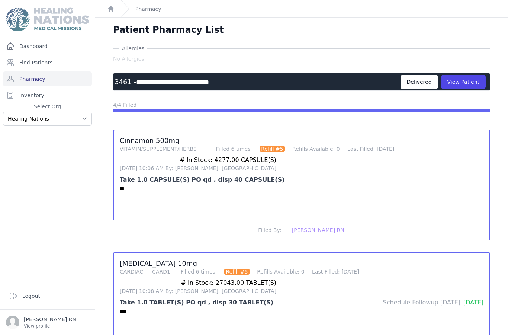
click at [426, 82] on div "Delivered" at bounding box center [419, 82] width 38 height 14
click at [420, 79] on div "Delivered" at bounding box center [419, 82] width 38 height 14
click at [49, 77] on link "Pharmacy" at bounding box center [47, 78] width 89 height 15
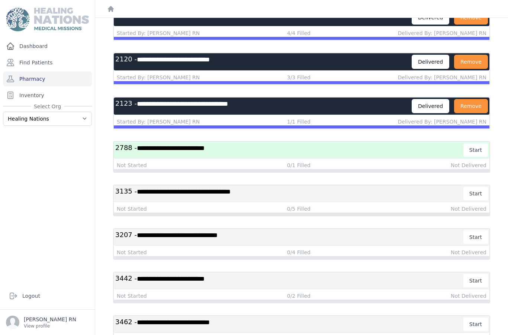
scroll to position [30, 0]
click at [189, 145] on span "**********" at bounding box center [171, 148] width 68 height 7
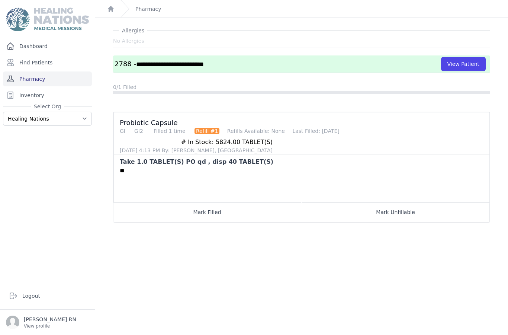
click at [29, 71] on link "Pharmacy" at bounding box center [47, 78] width 89 height 15
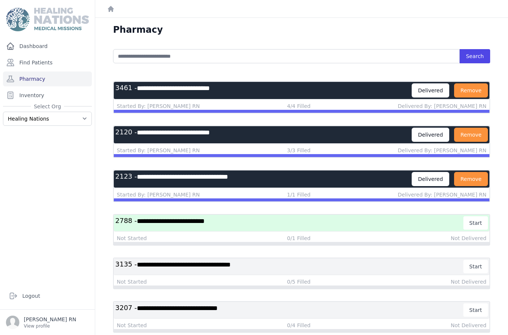
click at [198, 223] on span "**********" at bounding box center [171, 220] width 68 height 7
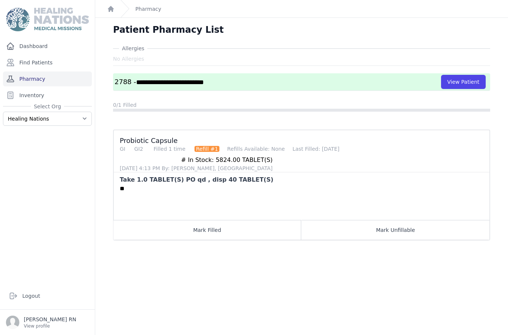
click at [55, 79] on link "Pharmacy" at bounding box center [47, 78] width 89 height 15
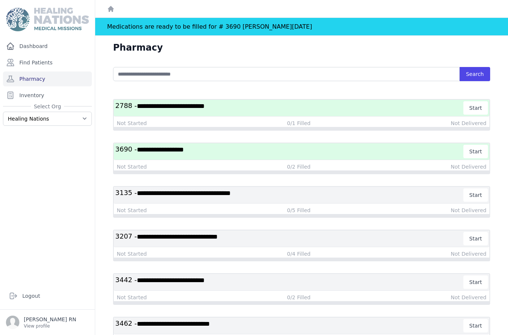
click at [165, 148] on span "**********" at bounding box center [160, 149] width 47 height 7
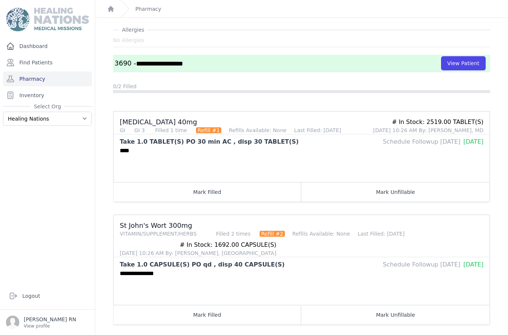
scroll to position [18, 0]
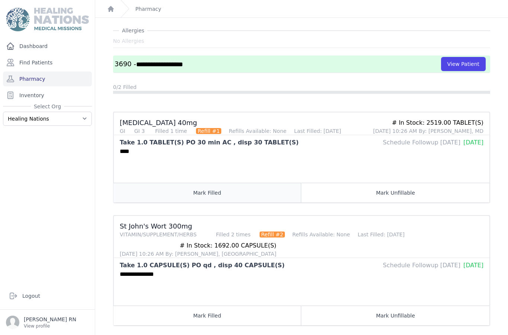
click at [239, 198] on button "Mark Filled" at bounding box center [207, 193] width 188 height 20
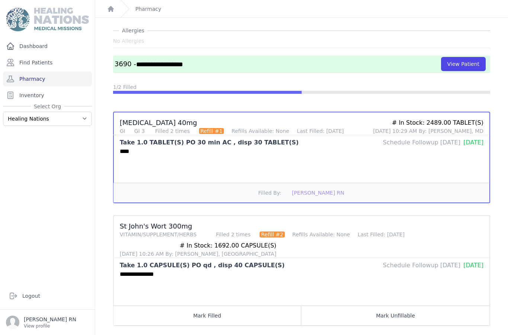
scroll to position [30, 0]
click at [222, 305] on button "Mark Filled" at bounding box center [207, 315] width 188 height 20
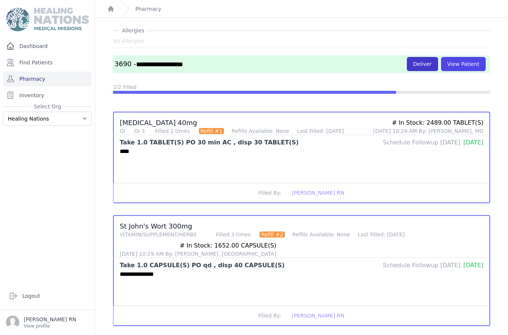
click at [422, 57] on button "Deliver" at bounding box center [422, 64] width 31 height 14
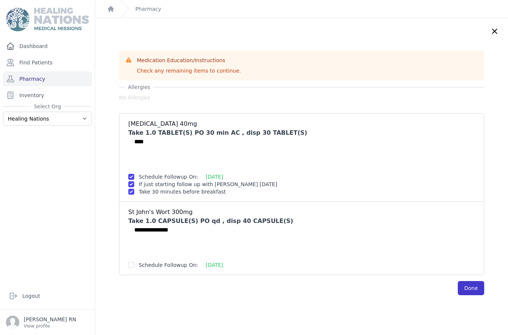
click at [469, 281] on button "Done" at bounding box center [471, 288] width 26 height 14
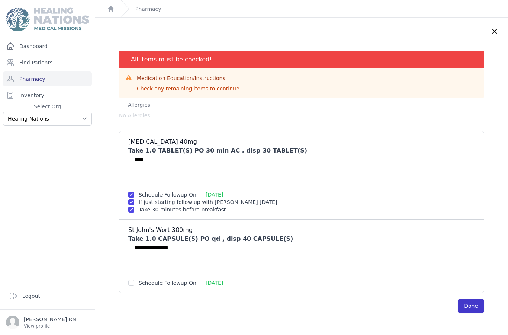
click at [471, 299] on button "Done" at bounding box center [471, 306] width 26 height 14
click at [133, 280] on input "checkbox" at bounding box center [131, 283] width 6 height 6
checkbox input "true"
click at [472, 299] on button "Done" at bounding box center [471, 306] width 26 height 14
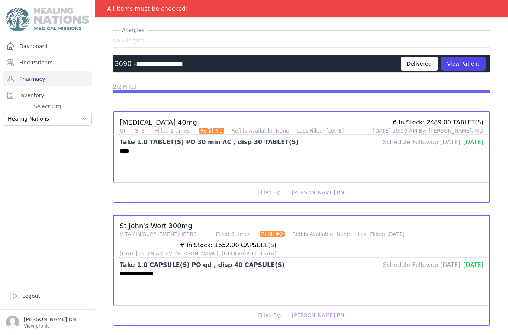
scroll to position [36, 0]
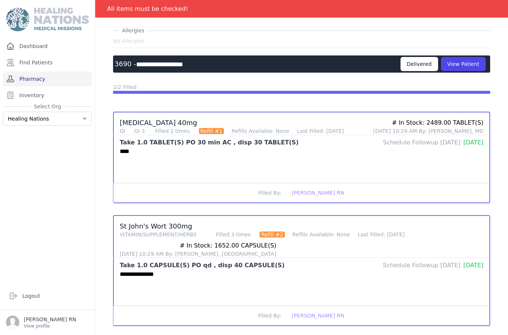
click at [36, 71] on link "Pharmacy" at bounding box center [47, 78] width 89 height 15
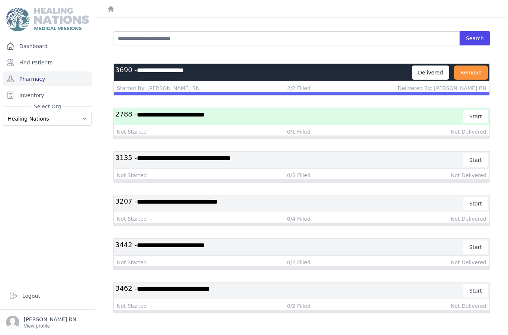
scroll to position [18, 0]
click at [291, 122] on h3 "**********" at bounding box center [289, 116] width 348 height 13
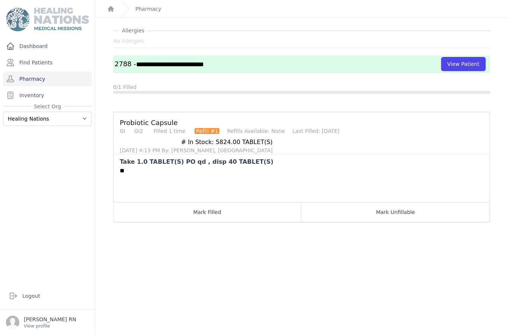
click at [454, 64] on button "View Patient" at bounding box center [463, 64] width 45 height 14
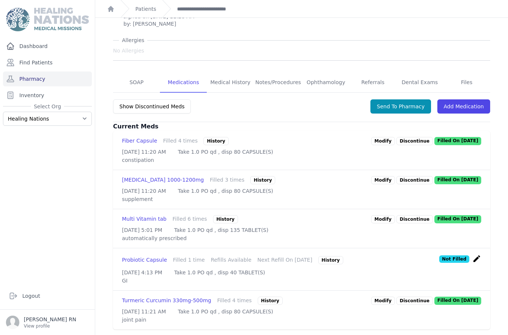
scroll to position [30, 0]
click at [26, 71] on link "Pharmacy" at bounding box center [47, 78] width 89 height 15
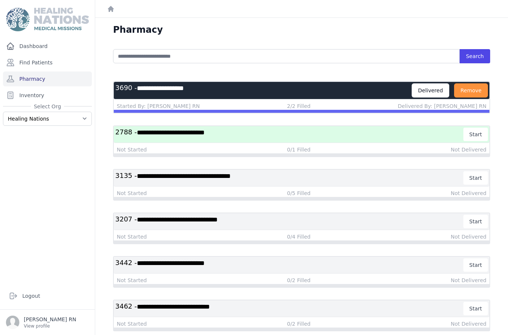
click at [141, 311] on h3 "**********" at bounding box center [289, 308] width 348 height 13
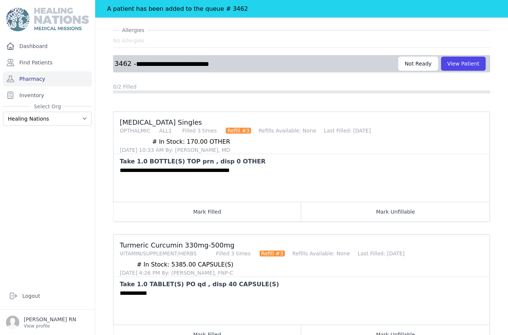
scroll to position [36, 0]
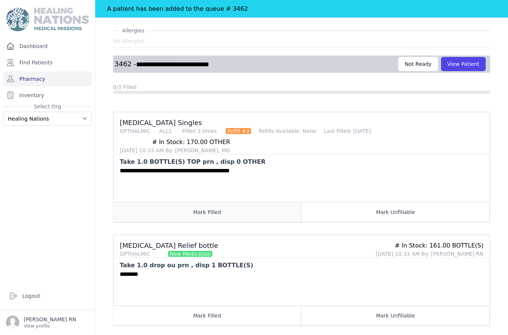
click at [187, 207] on button "Mark Filled" at bounding box center [207, 212] width 188 height 20
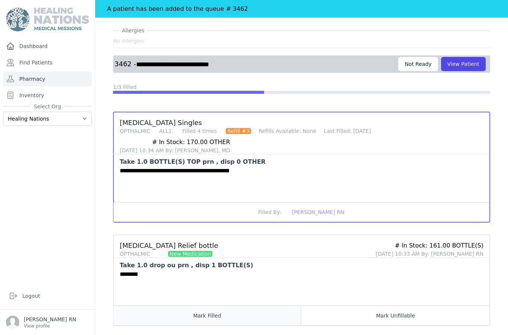
click at [172, 313] on button "Mark Filled" at bounding box center [207, 315] width 188 height 20
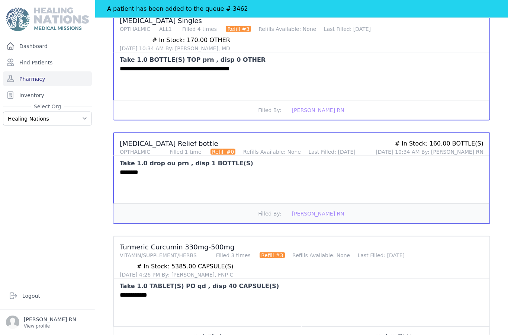
scroll to position [30, 0]
click at [209, 326] on button "Mark Filled" at bounding box center [207, 336] width 188 height 20
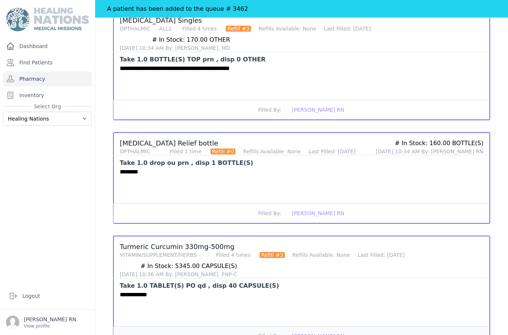
scroll to position [138, 0]
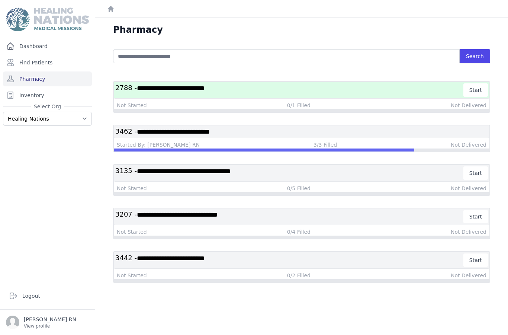
click at [229, 168] on span "**********" at bounding box center [184, 171] width 94 height 7
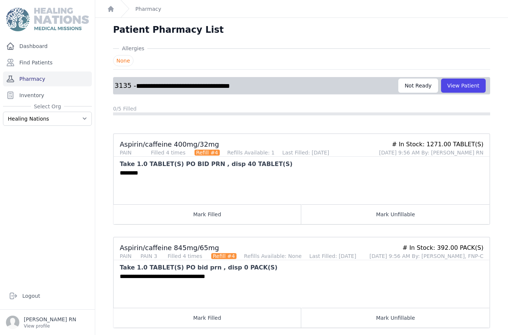
scroll to position [0, 0]
click at [54, 71] on link "Pharmacy" at bounding box center [47, 78] width 89 height 15
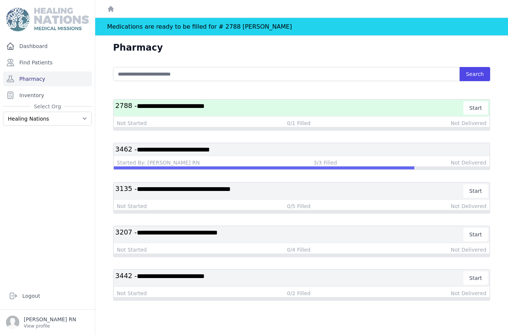
click at [254, 106] on h3 "**********" at bounding box center [289, 107] width 348 height 13
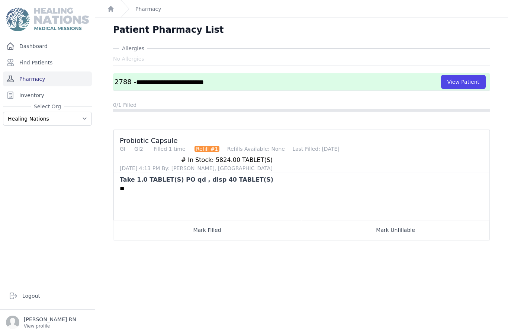
click at [32, 81] on link "Pharmacy" at bounding box center [47, 78] width 89 height 15
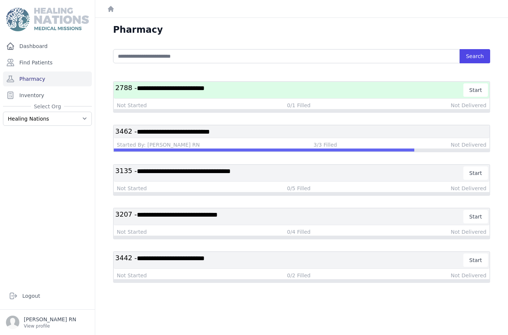
click at [265, 91] on h3 "**********" at bounding box center [289, 89] width 348 height 13
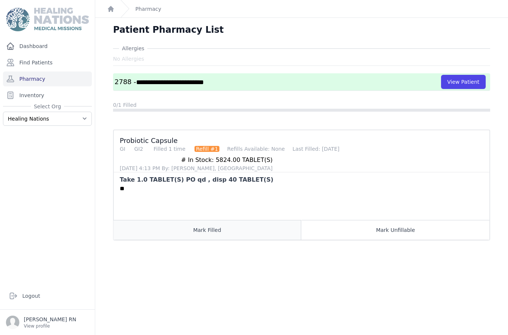
click at [222, 220] on button "Mark Filled" at bounding box center [207, 230] width 188 height 20
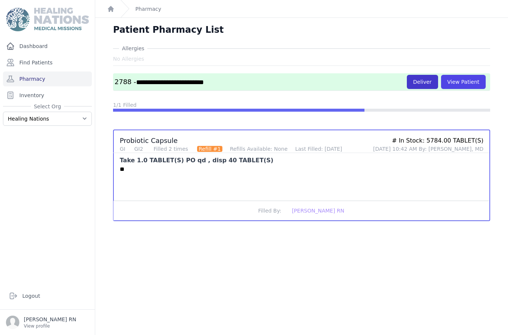
click at [425, 80] on button "Deliver" at bounding box center [422, 82] width 31 height 14
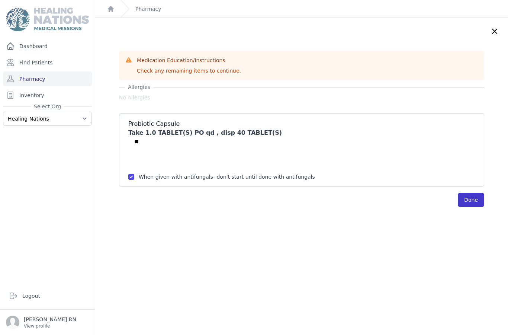
click at [471, 197] on button "Done" at bounding box center [471, 200] width 26 height 14
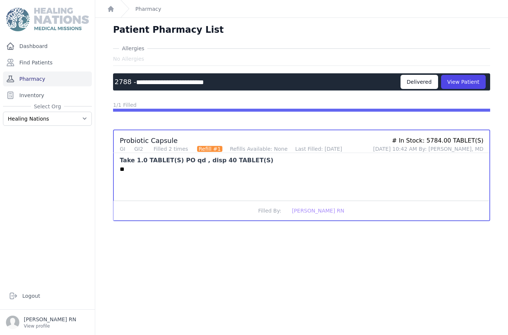
click at [45, 76] on link "Pharmacy" at bounding box center [47, 78] width 89 height 15
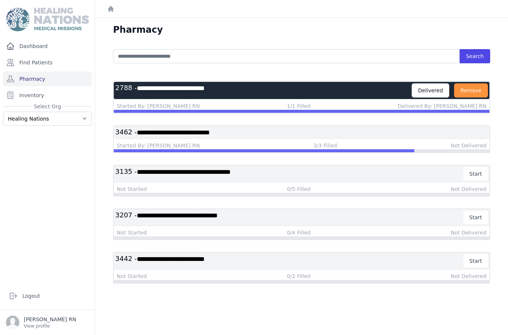
click at [378, 257] on h3 "**********" at bounding box center [289, 260] width 348 height 13
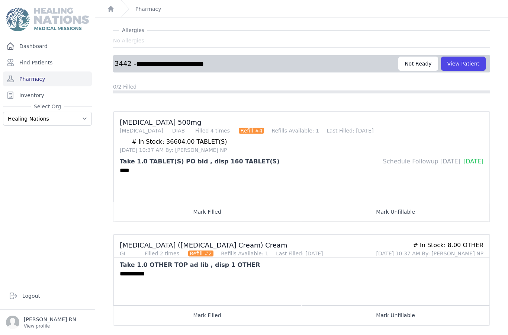
scroll to position [18, 0]
click at [47, 74] on link "Pharmacy" at bounding box center [47, 78] width 89 height 15
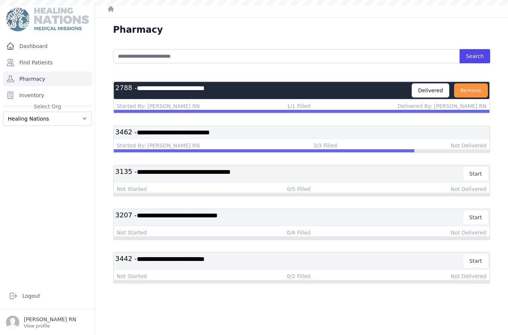
click at [435, 96] on div "Delivered" at bounding box center [431, 90] width 38 height 14
click at [434, 90] on div "Delivered" at bounding box center [431, 90] width 38 height 14
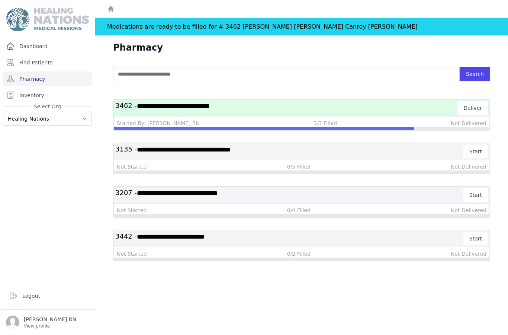
click at [185, 145] on h3 "**********" at bounding box center [289, 151] width 348 height 13
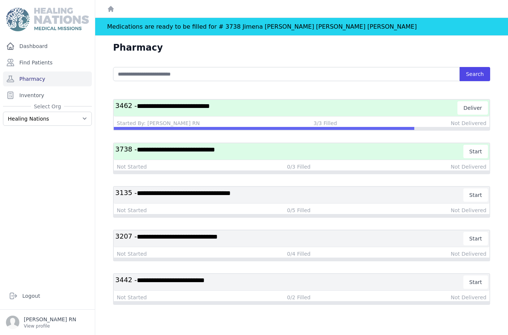
click at [258, 147] on div "**********" at bounding box center [302, 151] width 376 height 17
click at [254, 145] on h3 "**********" at bounding box center [289, 151] width 348 height 13
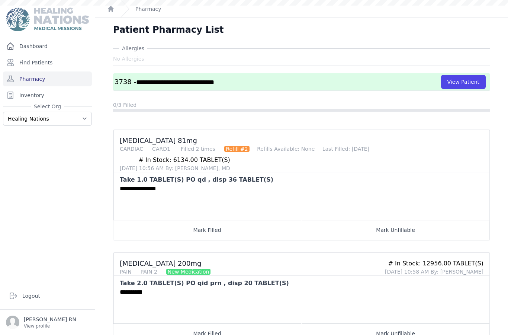
click at [210, 141] on div "[MEDICAL_DATA] 81mg CARDIAC CARD1 Filled 2 times Refill #2 Refills Available: N…" at bounding box center [298, 149] width 381 height 45
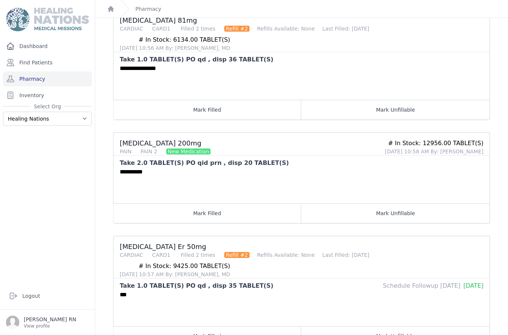
scroll to position [120, 0]
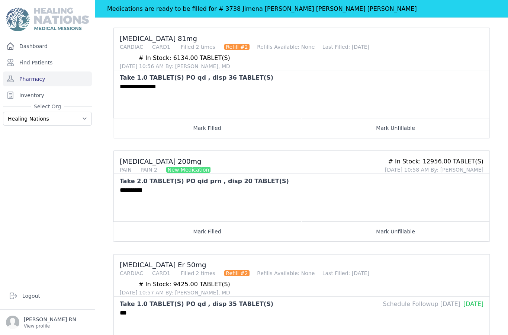
click at [239, 119] on button "Mark Filled" at bounding box center [207, 128] width 188 height 20
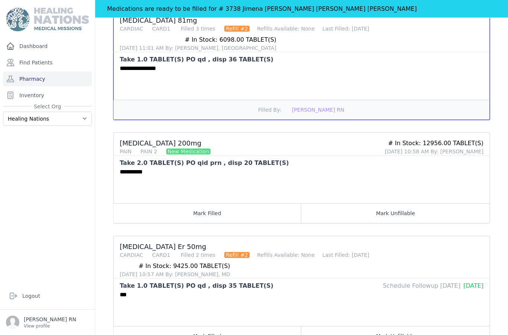
scroll to position [138, 0]
click at [221, 326] on button "Mark Filled" at bounding box center [207, 336] width 188 height 20
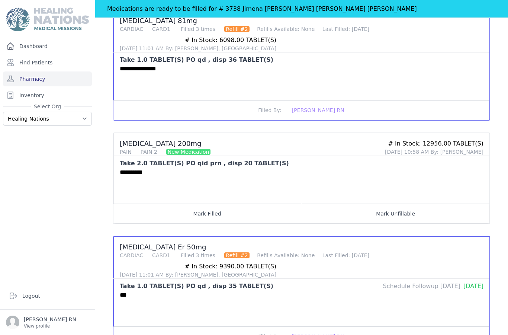
click at [322, 168] on div "**********" at bounding box center [302, 186] width 376 height 36
click at [181, 139] on h3 "[MEDICAL_DATA] 200mg PAIN PAIN 2 New Medication" at bounding box center [249, 147] width 259 height 16
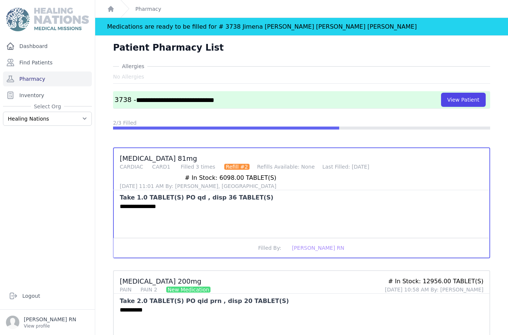
scroll to position [0, 0]
click at [457, 93] on button "View Patient" at bounding box center [463, 100] width 45 height 14
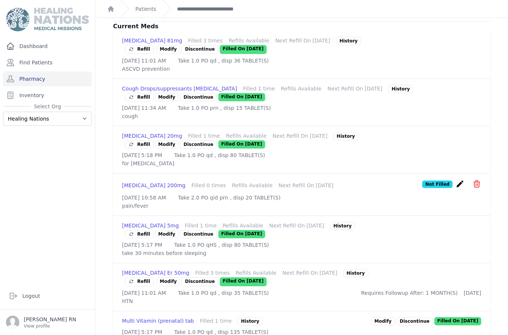
scroll to position [213, 0]
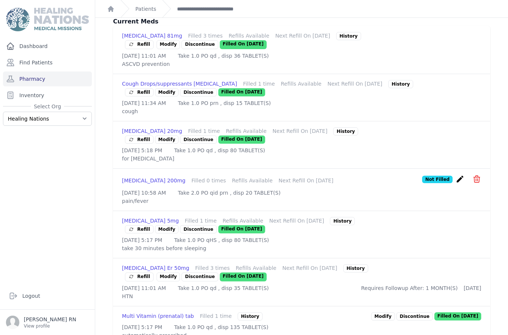
click at [460, 182] on icon "create" at bounding box center [459, 178] width 9 height 9
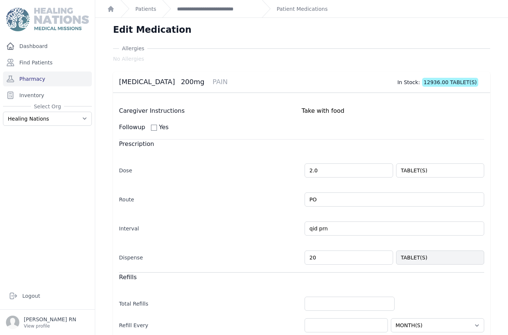
click at [335, 250] on input "20" at bounding box center [348, 257] width 88 height 14
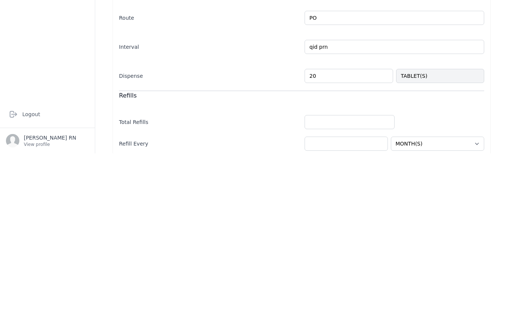
type input "2"
type input "80"
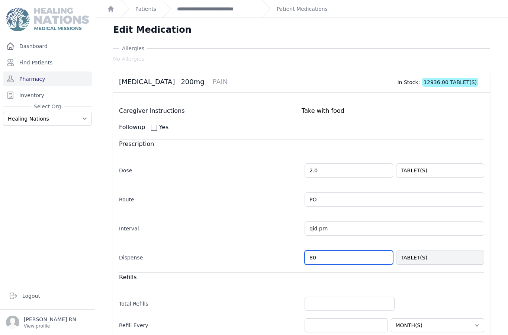
select select "MONTH(S)"
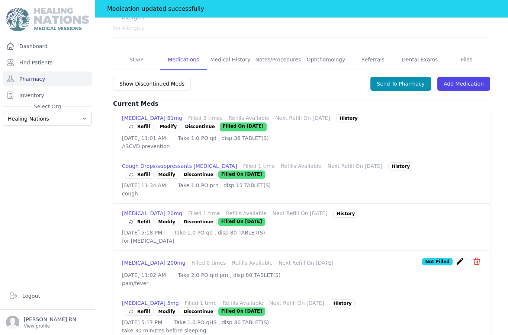
scroll to position [145, 0]
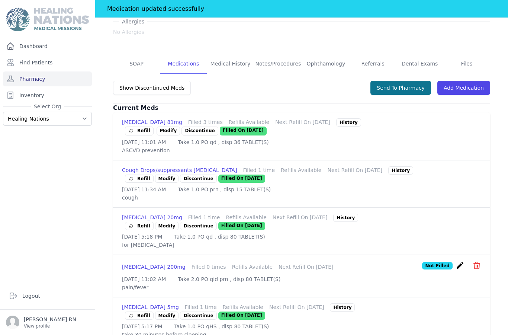
click at [406, 81] on button "Send To Pharmacy" at bounding box center [400, 88] width 61 height 14
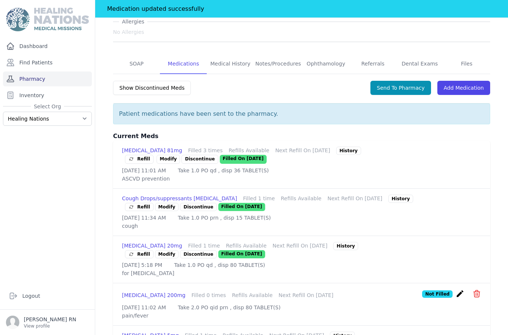
click at [67, 71] on link "Pharmacy" at bounding box center [47, 78] width 89 height 15
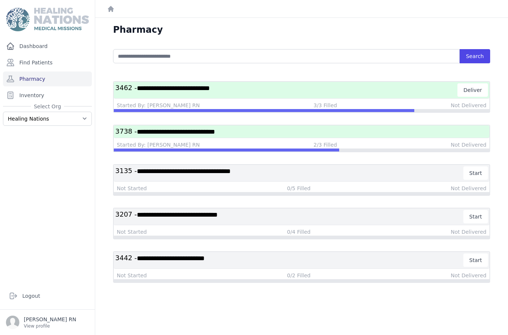
click at [171, 130] on span "**********" at bounding box center [176, 131] width 78 height 7
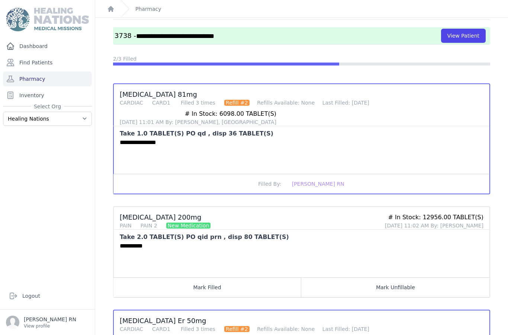
scroll to position [45, 0]
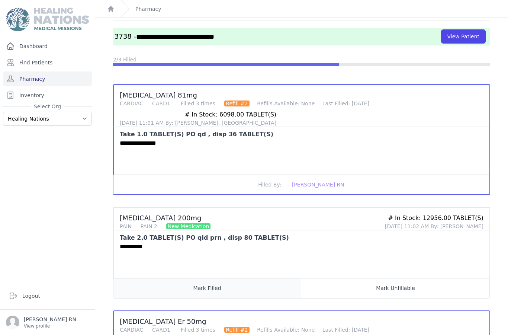
click at [190, 284] on button "Mark Filled" at bounding box center [207, 288] width 188 height 20
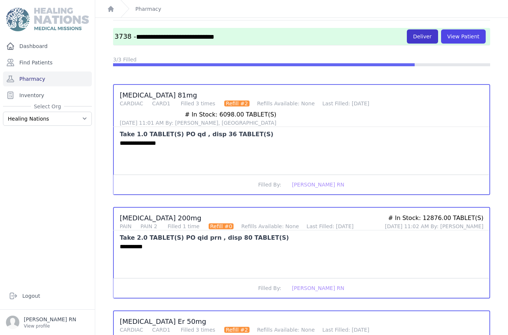
click at [428, 35] on button "Deliver" at bounding box center [422, 36] width 31 height 14
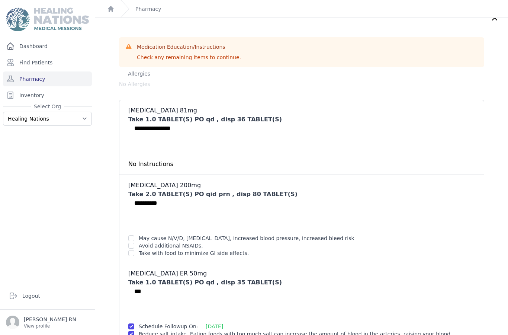
scroll to position [13, 0]
click at [132, 235] on input "checkbox" at bounding box center [131, 238] width 6 height 6
checkbox input "true"
click at [129, 248] on input "checkbox" at bounding box center [131, 245] width 6 height 6
checkbox input "true"
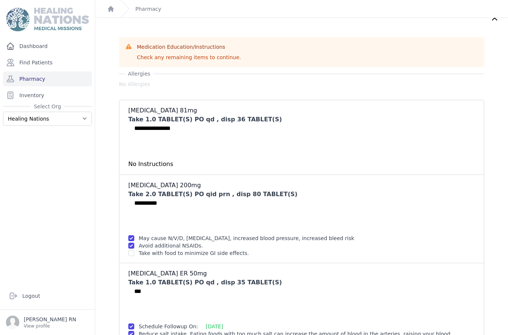
click at [133, 255] on input "checkbox" at bounding box center [131, 253] width 6 height 6
checkbox input "true"
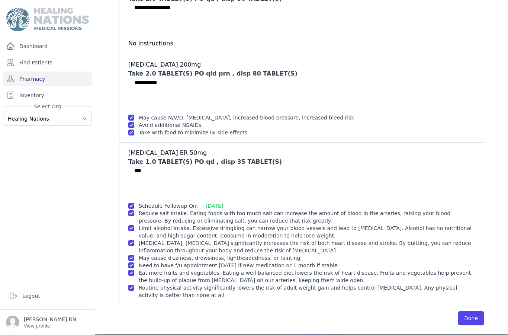
scroll to position [120, 0]
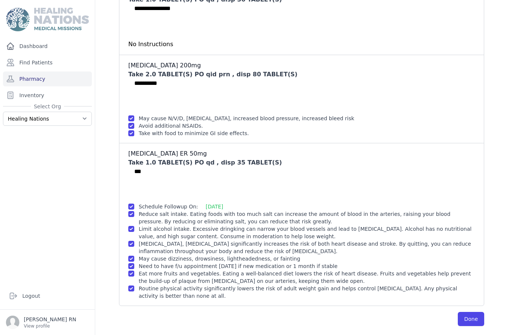
click at [472, 317] on button "Done" at bounding box center [471, 319] width 26 height 14
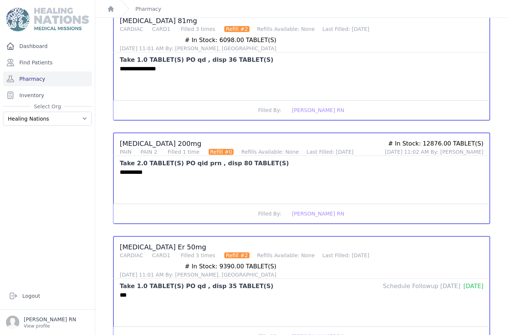
scroll to position [30, 0]
click at [49, 71] on link "Pharmacy" at bounding box center [47, 78] width 89 height 15
